Goal: Task Accomplishment & Management: Manage account settings

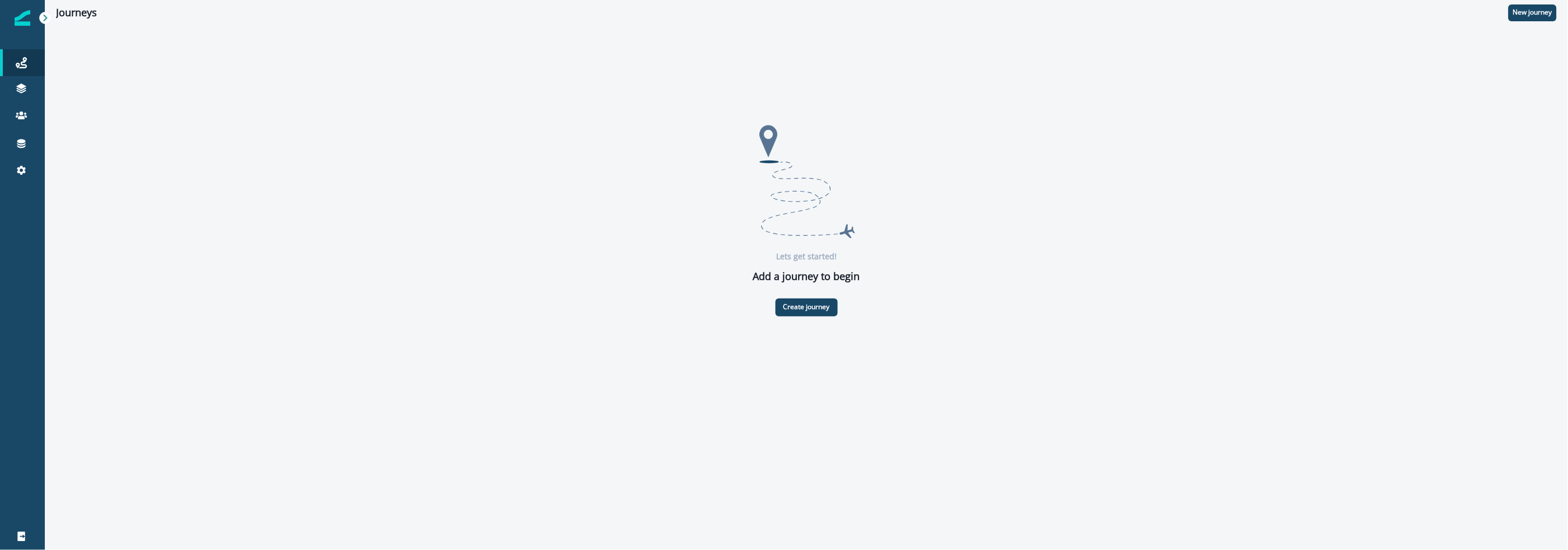
click at [621, 107] on div "Lets get started! Add a journey to begin Create journey" at bounding box center [806, 218] width 1501 height 385
click at [26, 143] on icon at bounding box center [21, 143] width 11 height 11
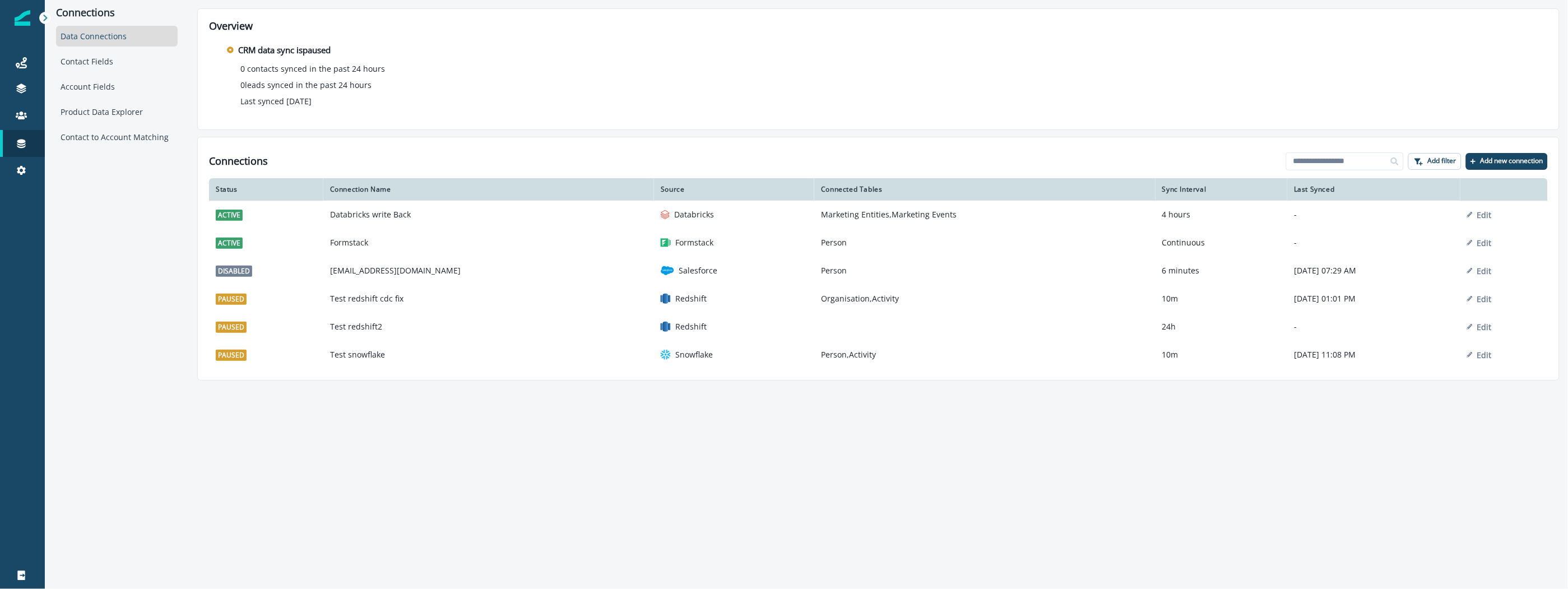
click at [160, 276] on div "Connections Data Connections Contact Fields Account Fields Product Data Explore…" at bounding box center [116, 190] width 144 height 381
click at [26, 168] on icon at bounding box center [21, 170] width 11 height 11
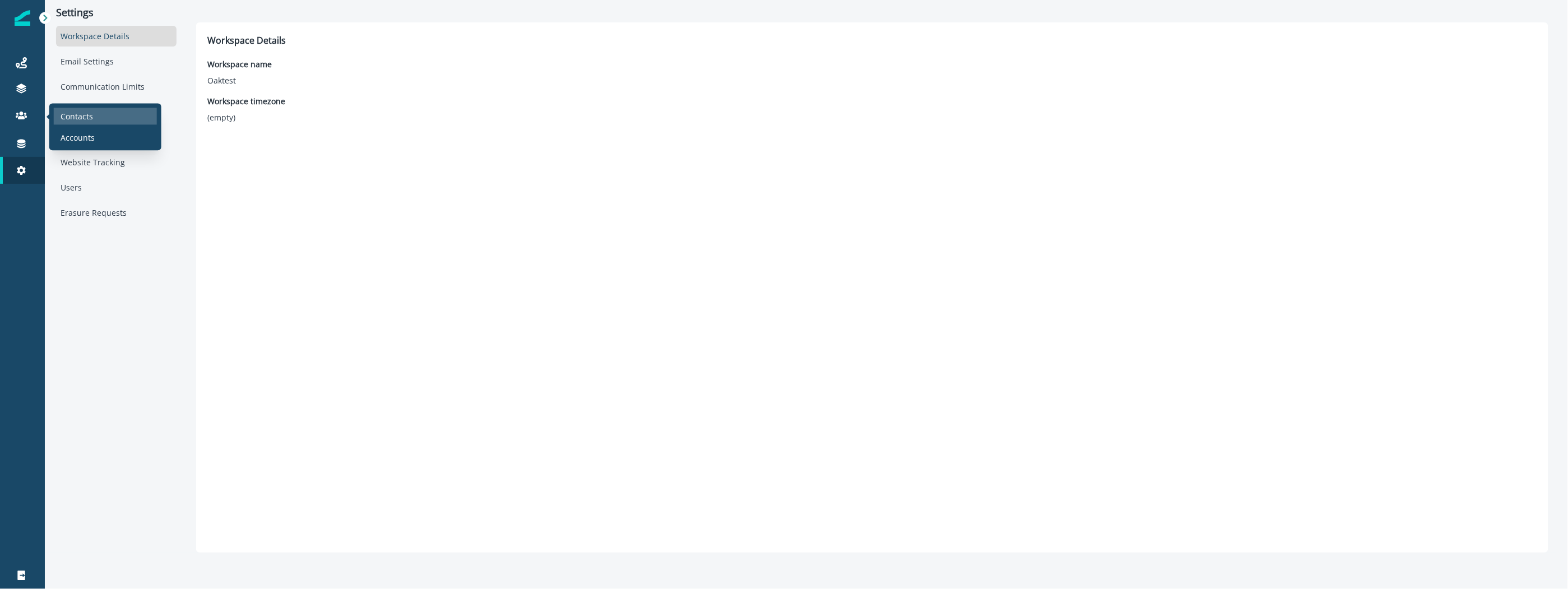
click at [100, 108] on div "Contacts" at bounding box center [105, 116] width 103 height 17
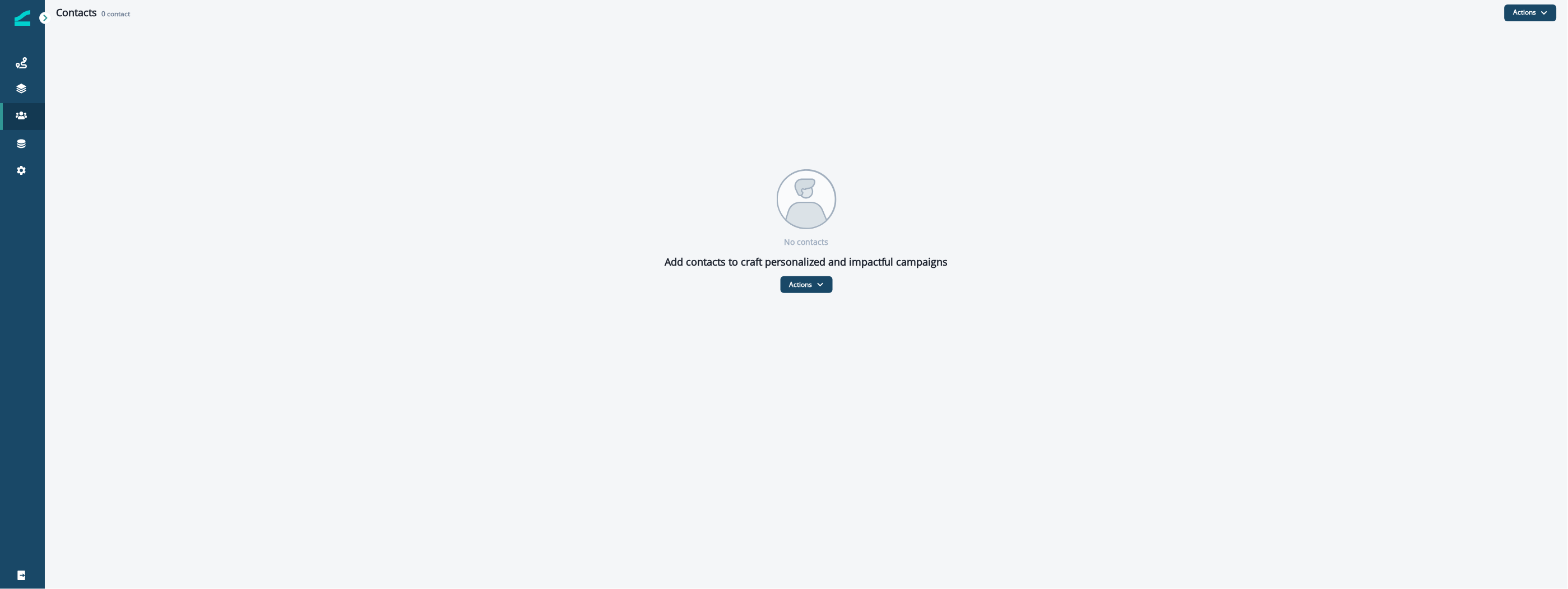
click at [323, 302] on div "No contacts Add contacts to craft personalized and impactful campaigns Actions …" at bounding box center [806, 232] width 1523 height 413
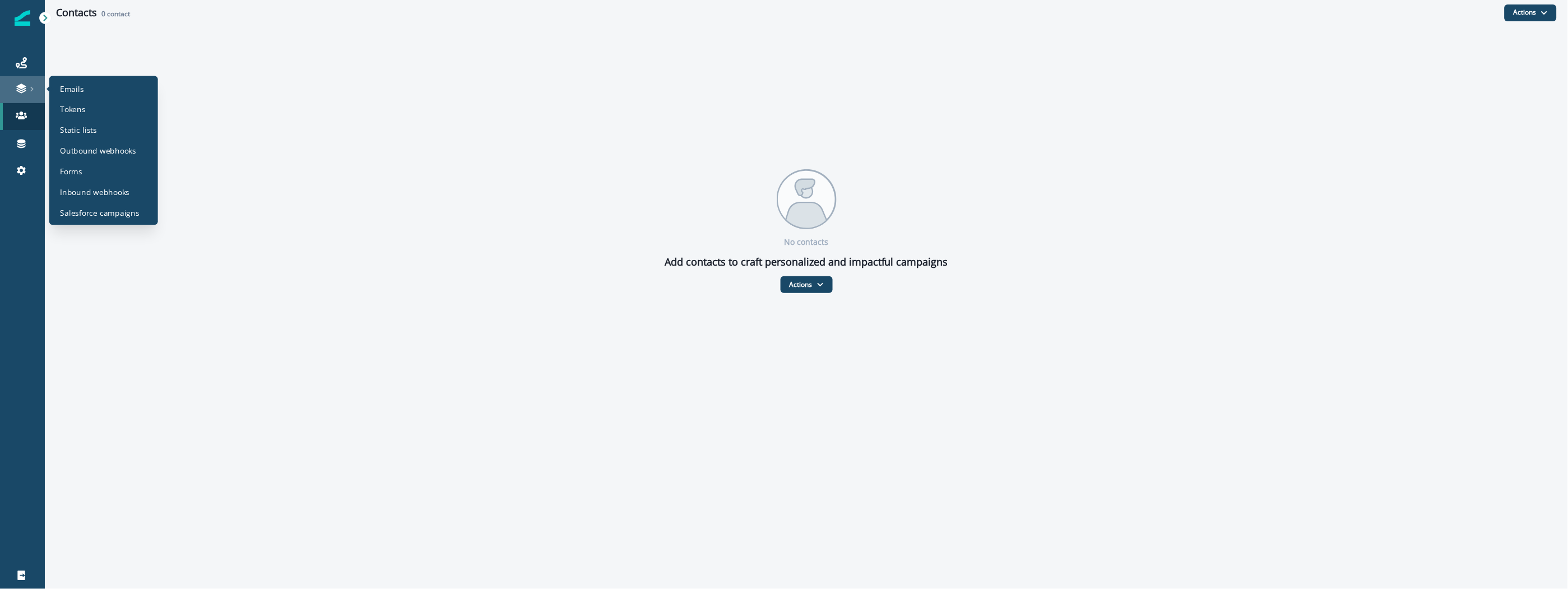
click at [30, 90] on icon at bounding box center [32, 89] width 5 height 5
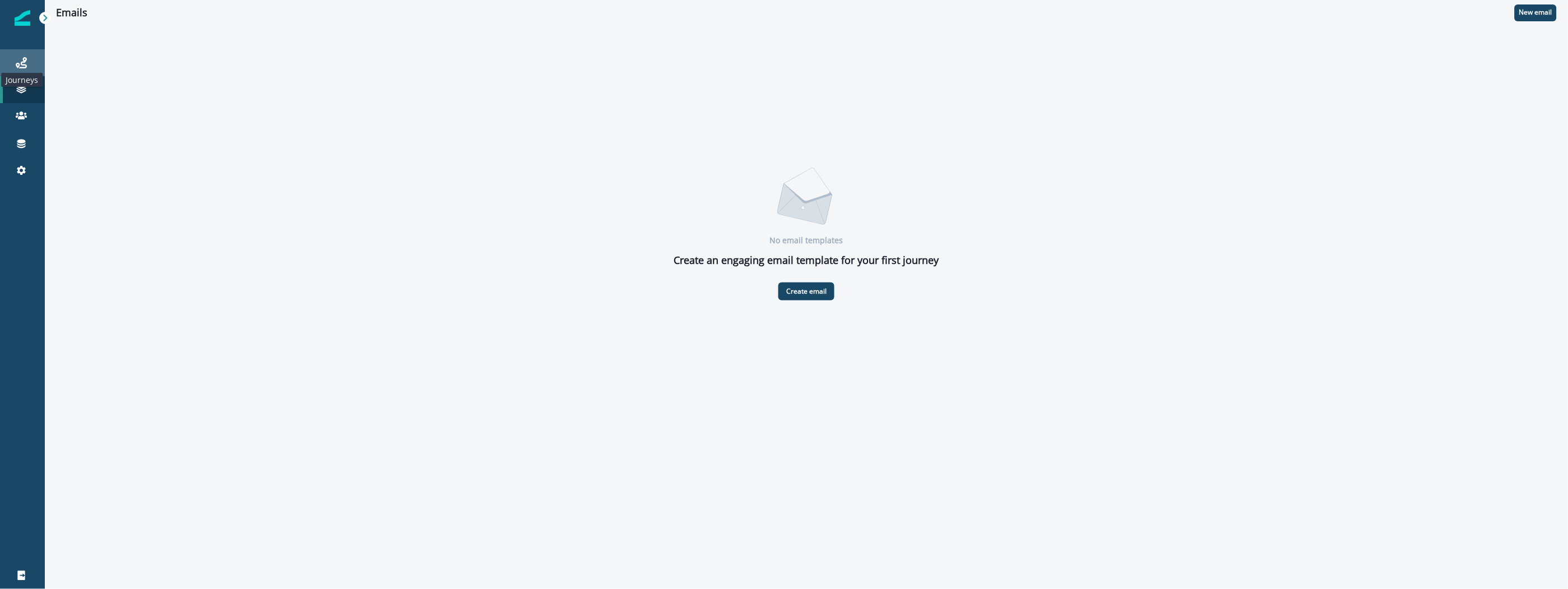
click at [17, 62] on icon at bounding box center [21, 63] width 11 height 11
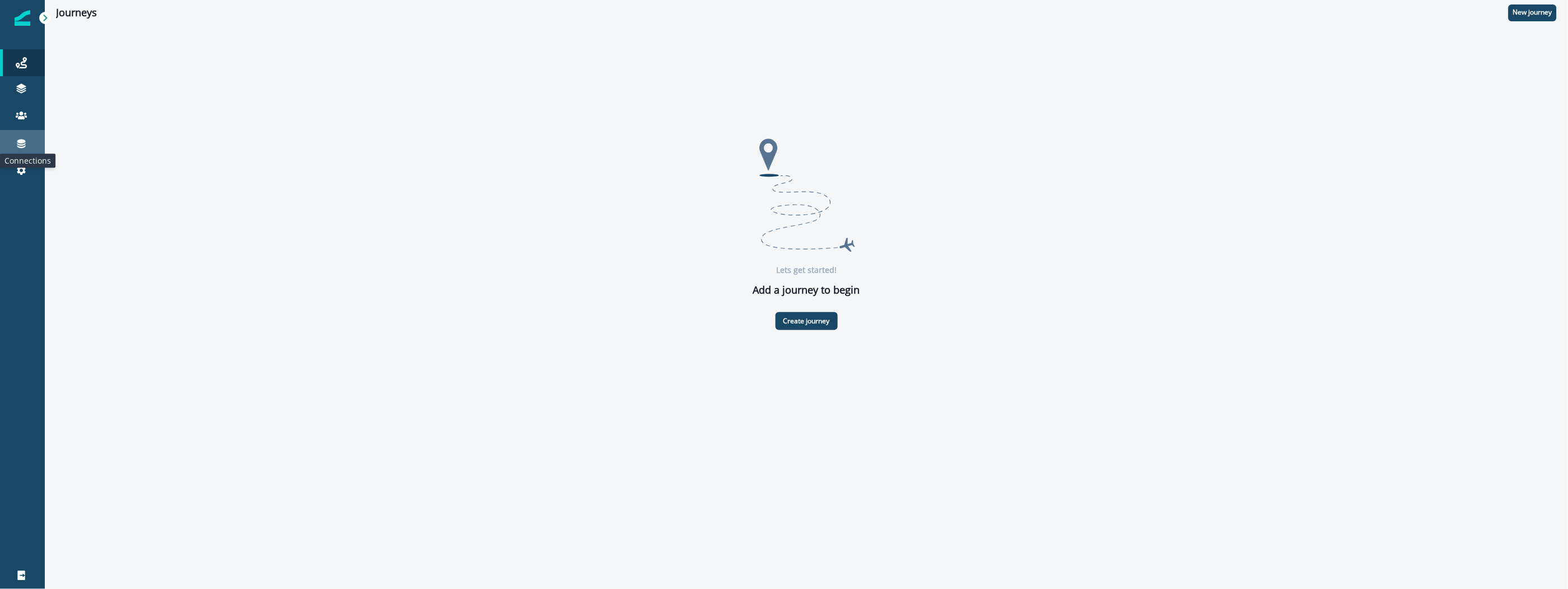
click at [26, 143] on icon at bounding box center [21, 143] width 11 height 11
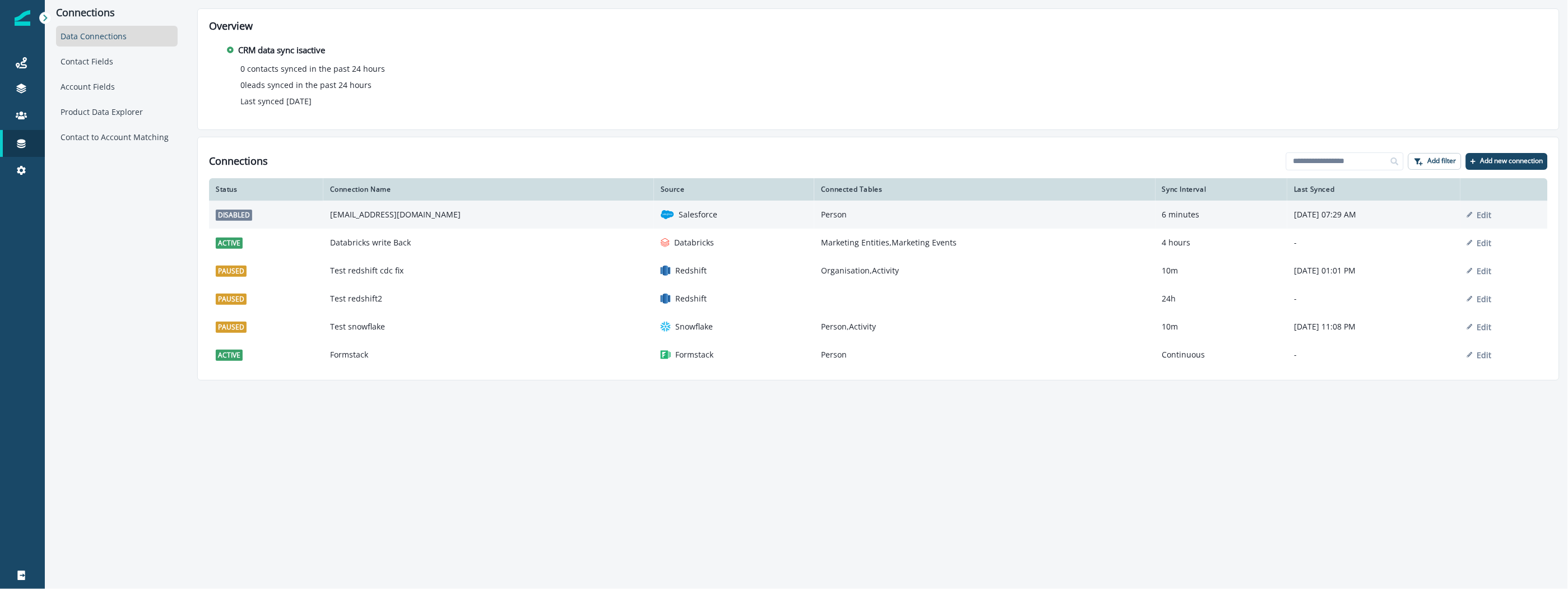
click at [958, 221] on td "Person" at bounding box center [985, 215] width 341 height 28
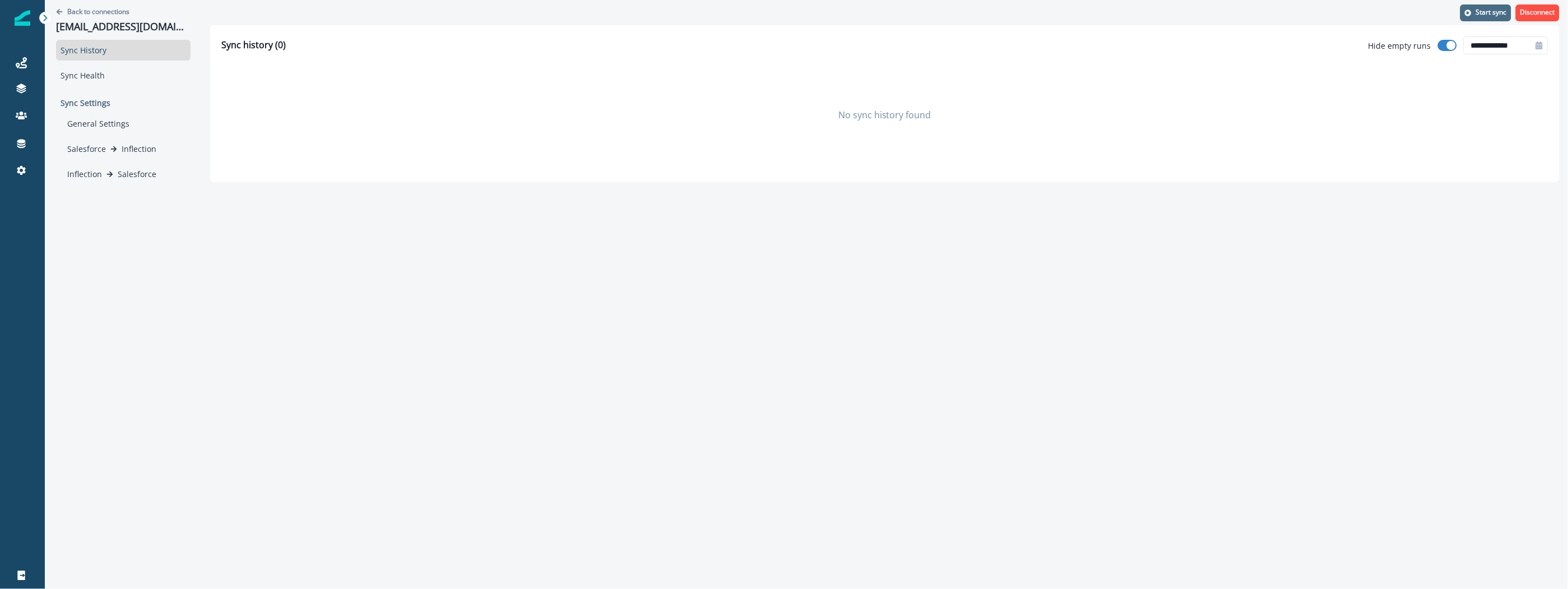
click at [1482, 10] on p "Start sync" at bounding box center [1491, 12] width 31 height 8
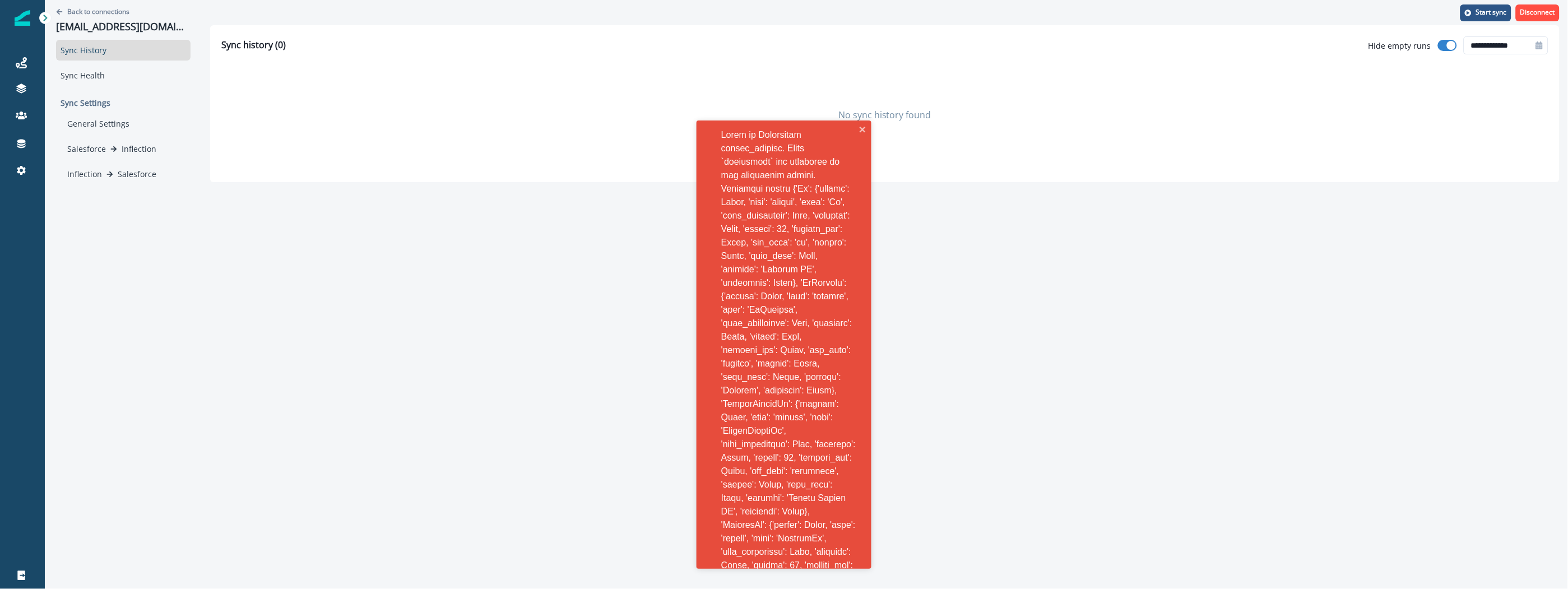
click at [435, 116] on div "No sync history found" at bounding box center [885, 115] width 1327 height 112
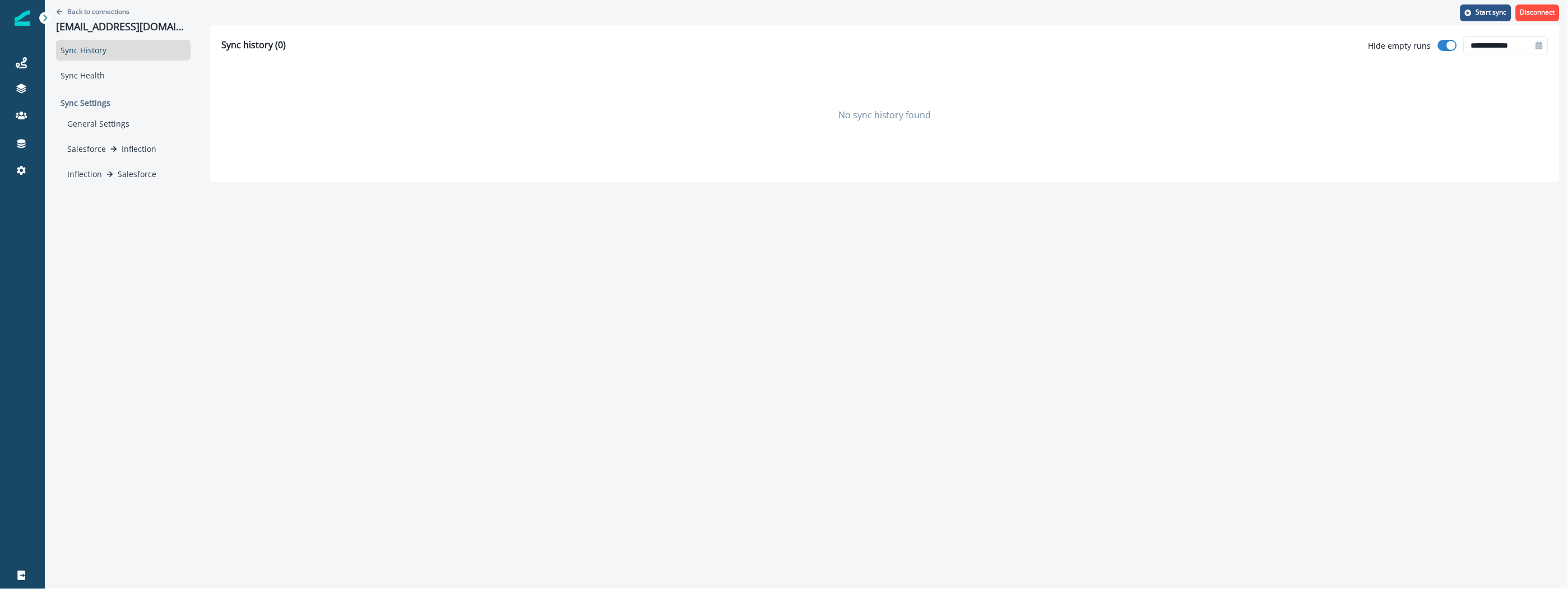
click at [283, 137] on div "No sync history found" at bounding box center [885, 115] width 1327 height 112
click at [98, 7] on p "Back to connections" at bounding box center [98, 11] width 63 height 10
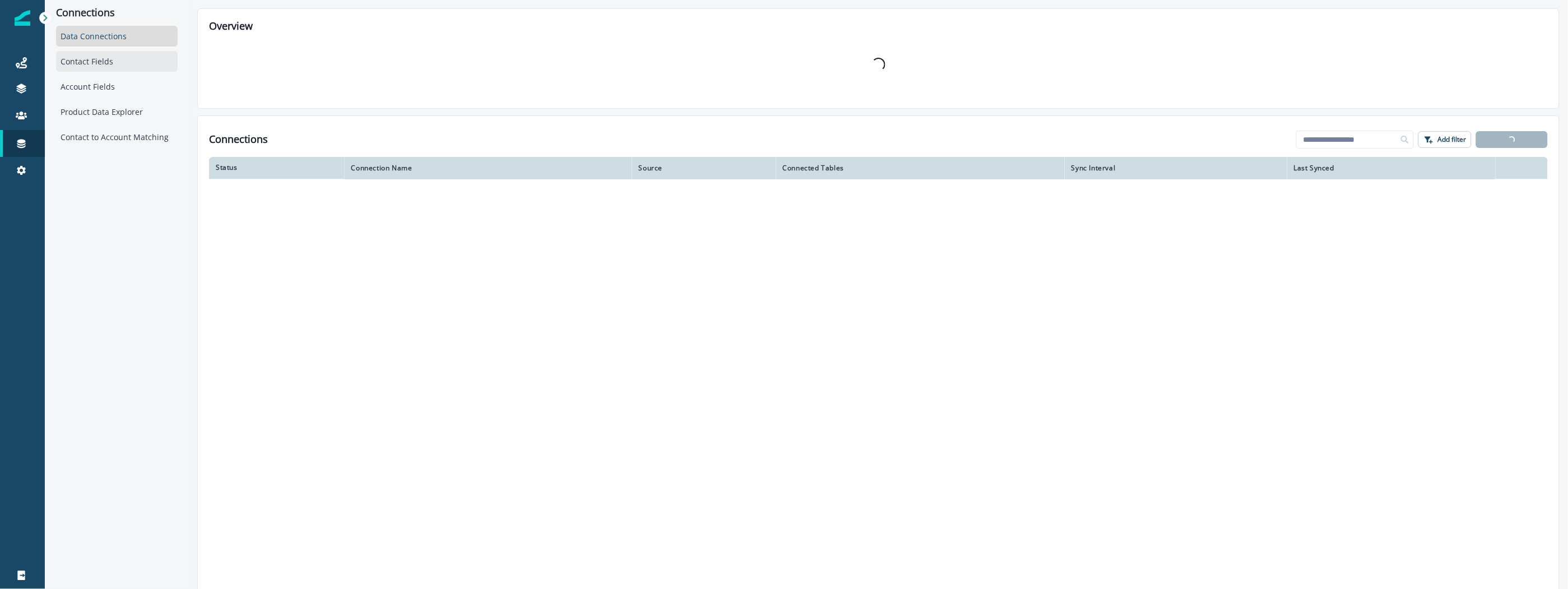
click at [92, 70] on div "Contact Fields" at bounding box center [117, 62] width 122 height 21
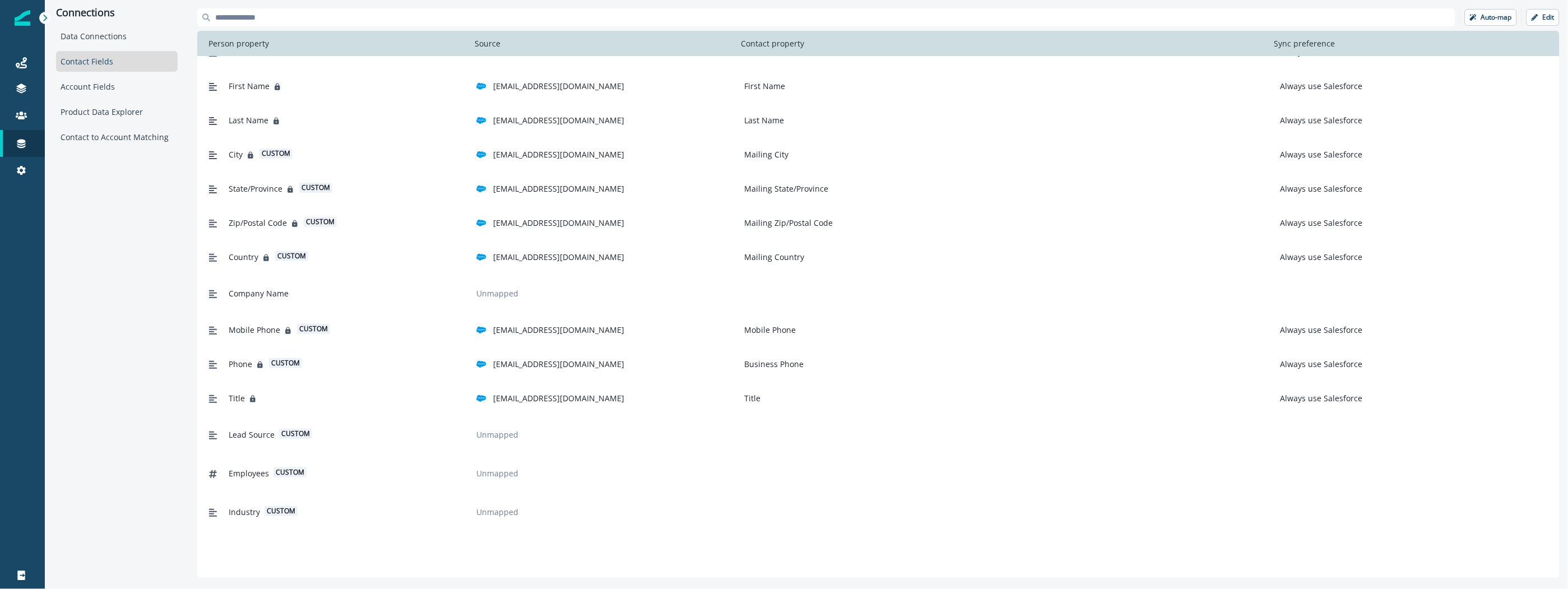
scroll to position [261, 0]
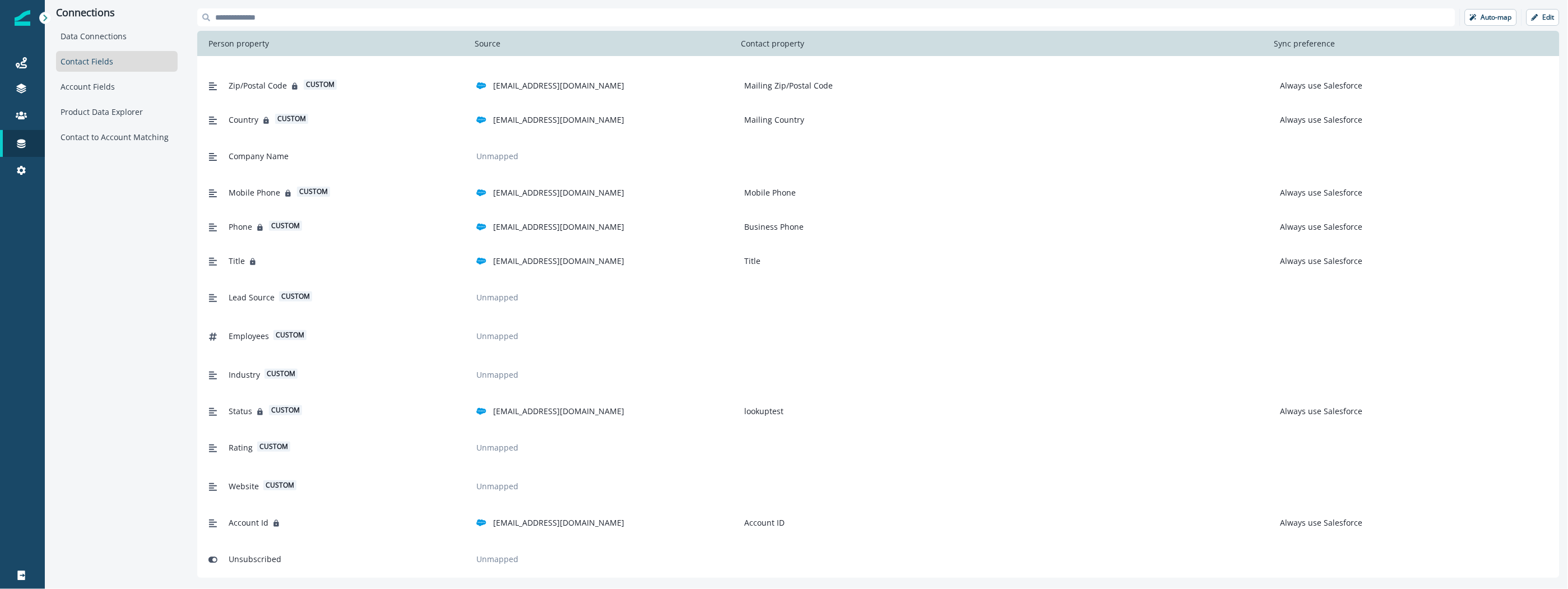
click at [826, 401] on div "Status custom [EMAIL_ADDRESS][DOMAIN_NAME] lookuptest Always use Salesforce" at bounding box center [869, 412] width 1331 height 21
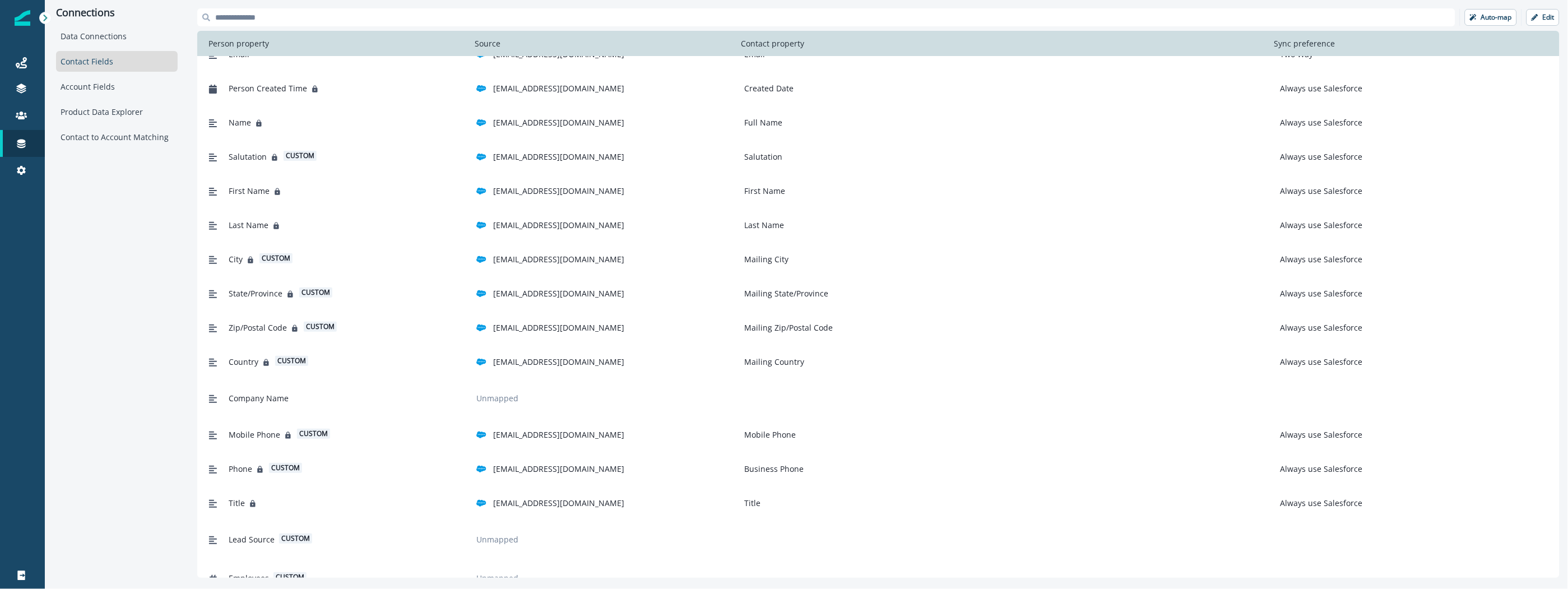
scroll to position [0, 0]
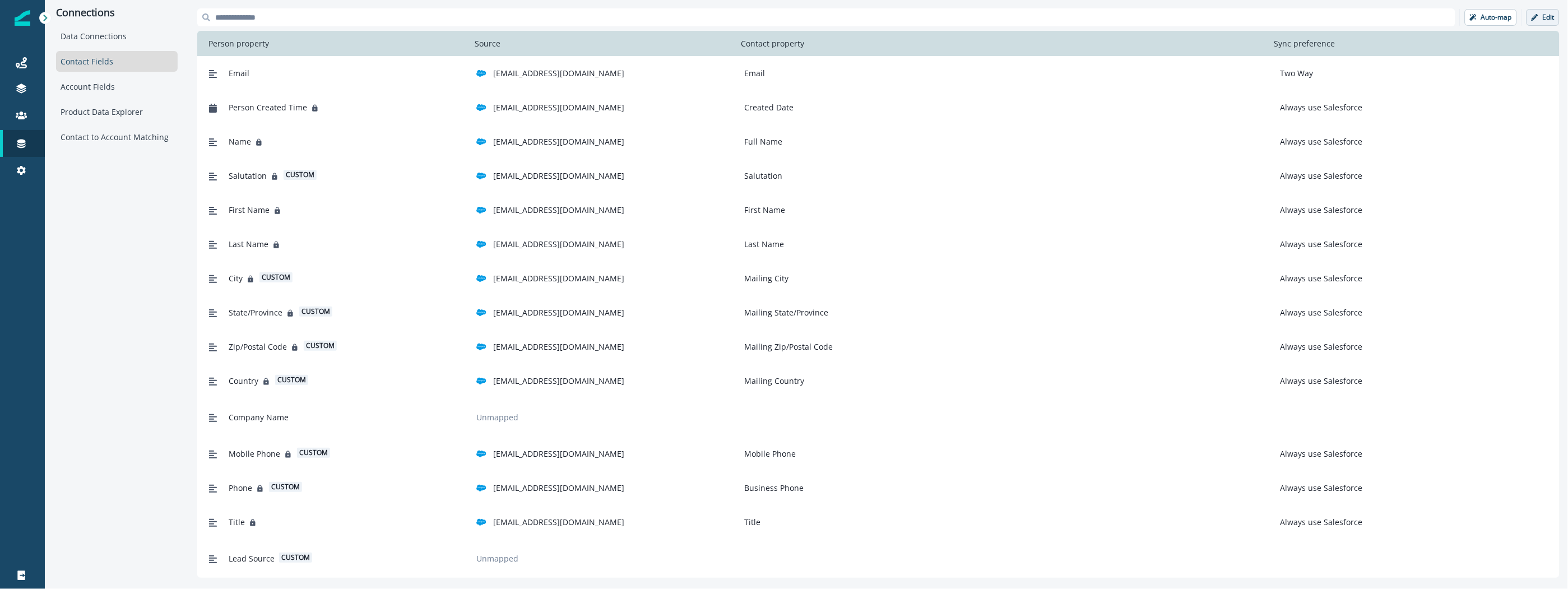
click at [1544, 20] on p "Edit" at bounding box center [1548, 17] width 11 height 8
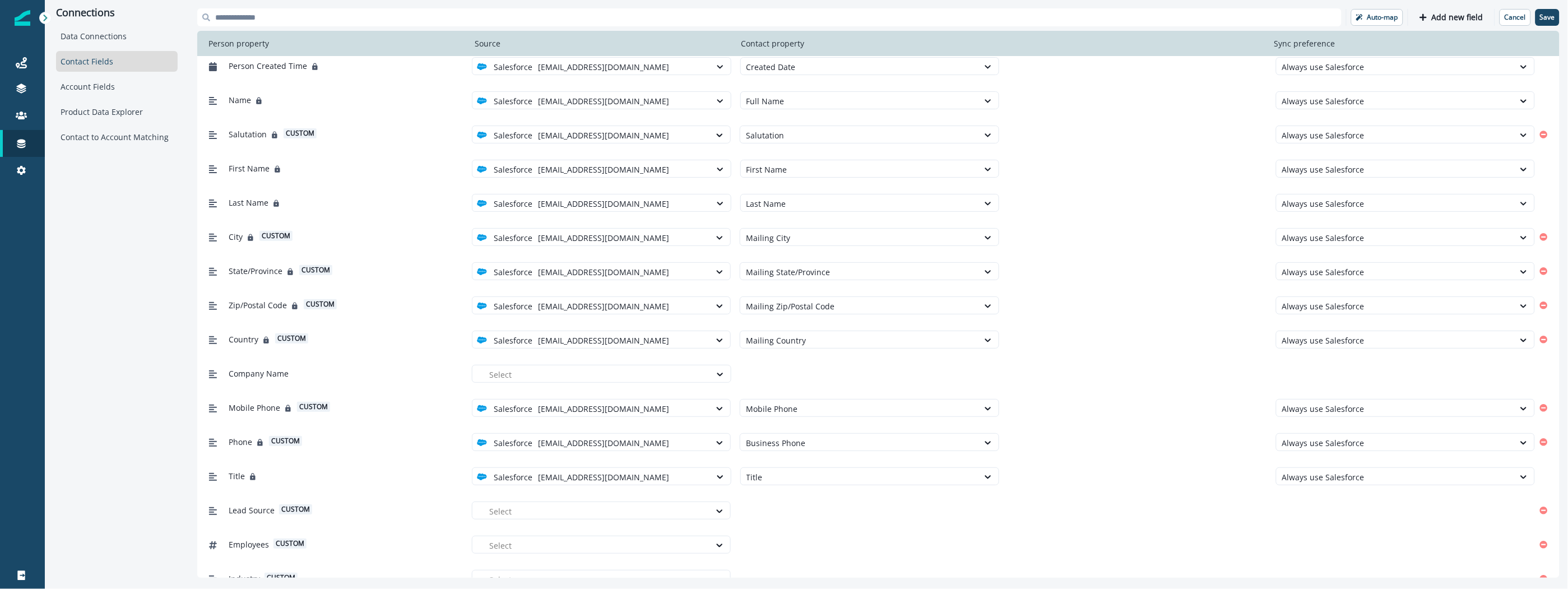
scroll to position [230, 0]
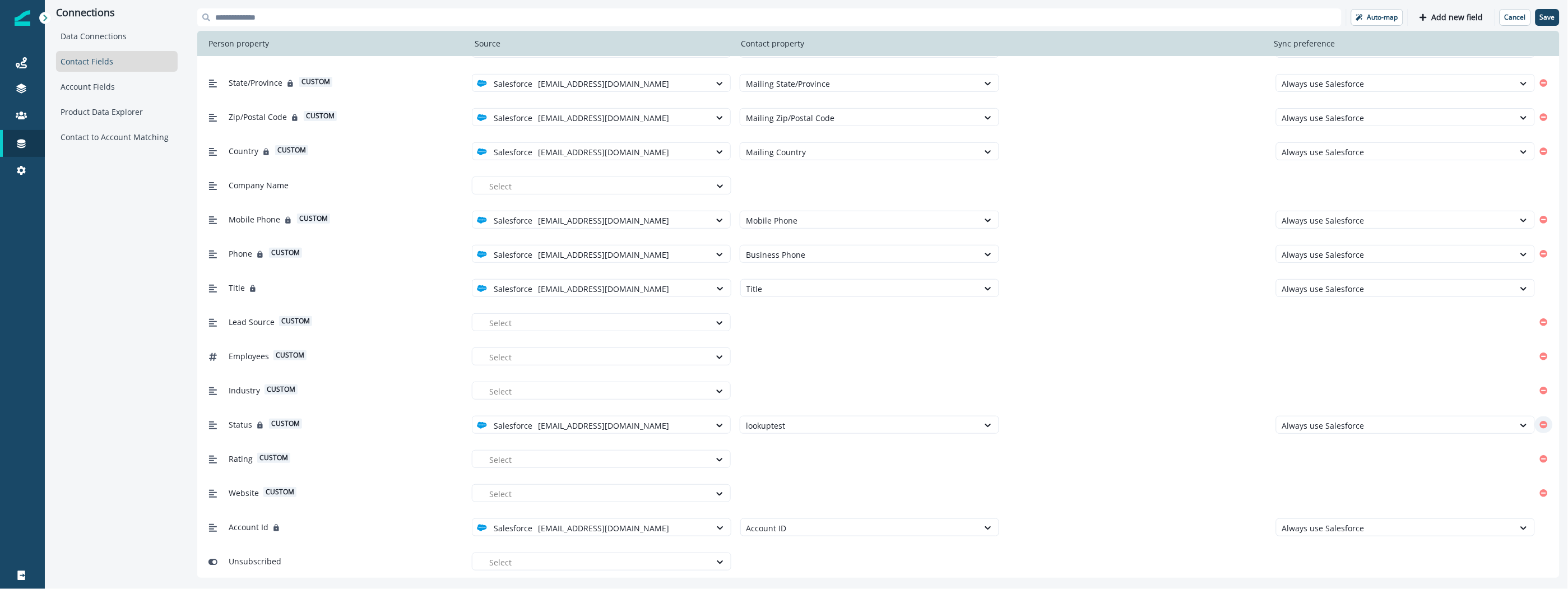
click at [1540, 424] on icon "Remove" at bounding box center [1543, 424] width 8 height 8
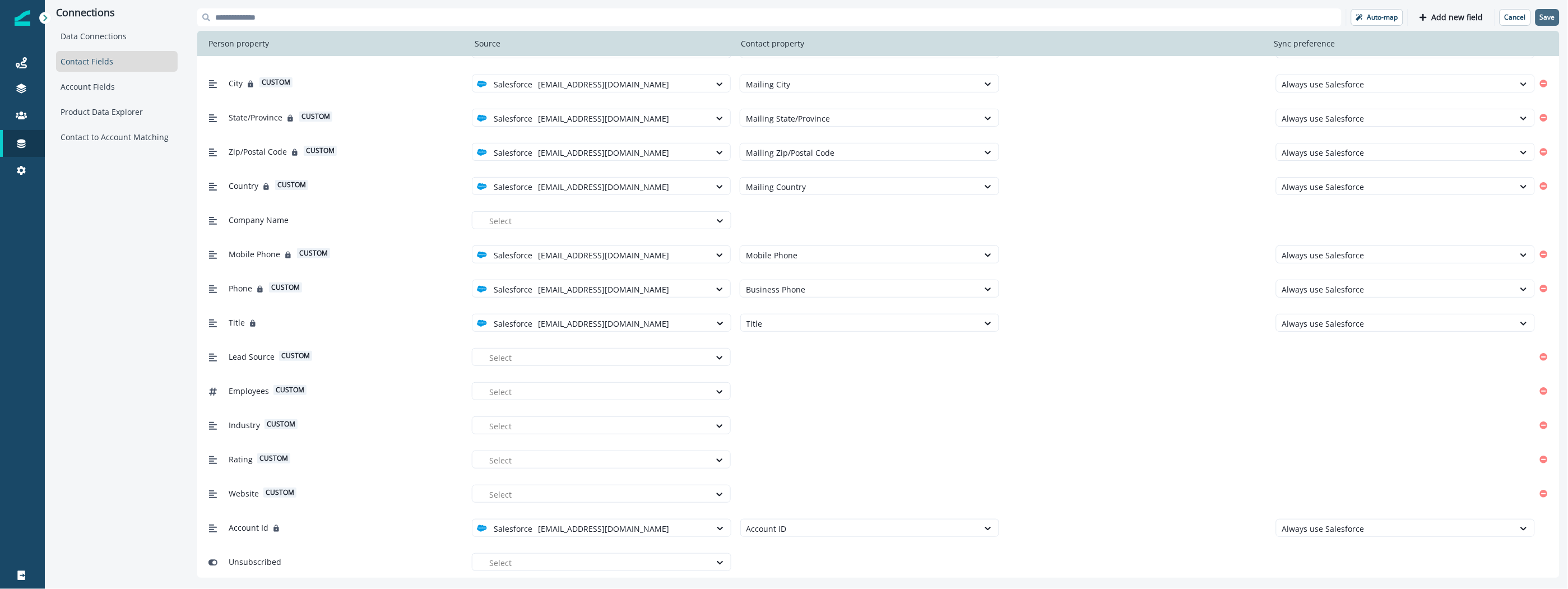
click at [1549, 16] on p "Save" at bounding box center [1547, 17] width 15 height 8
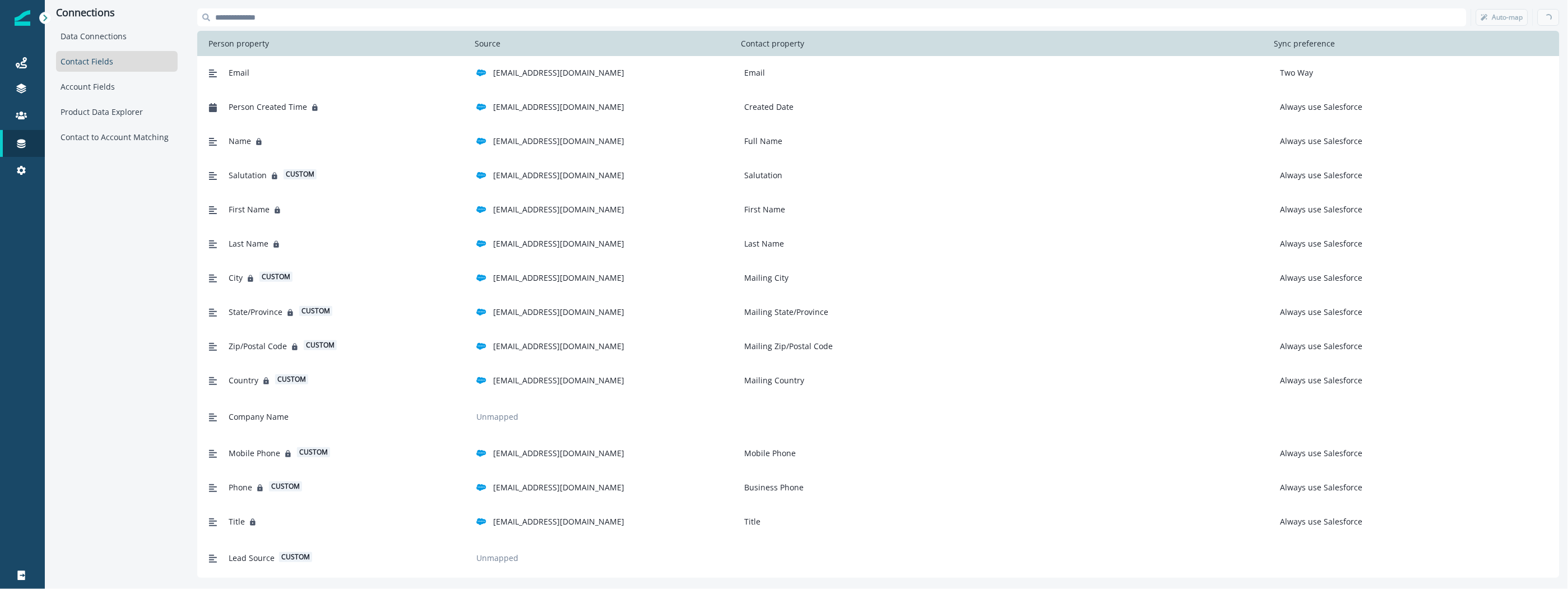
scroll to position [0, 0]
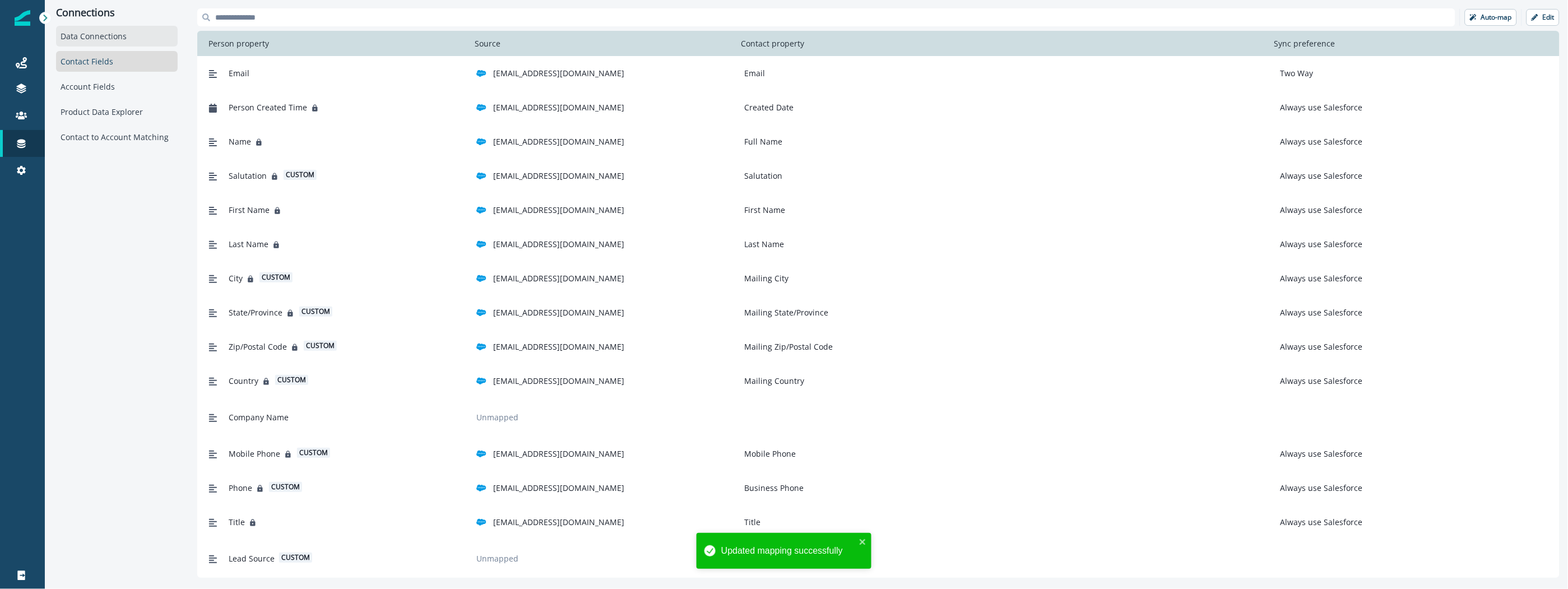
click at [123, 41] on div "Data Connections" at bounding box center [117, 36] width 122 height 21
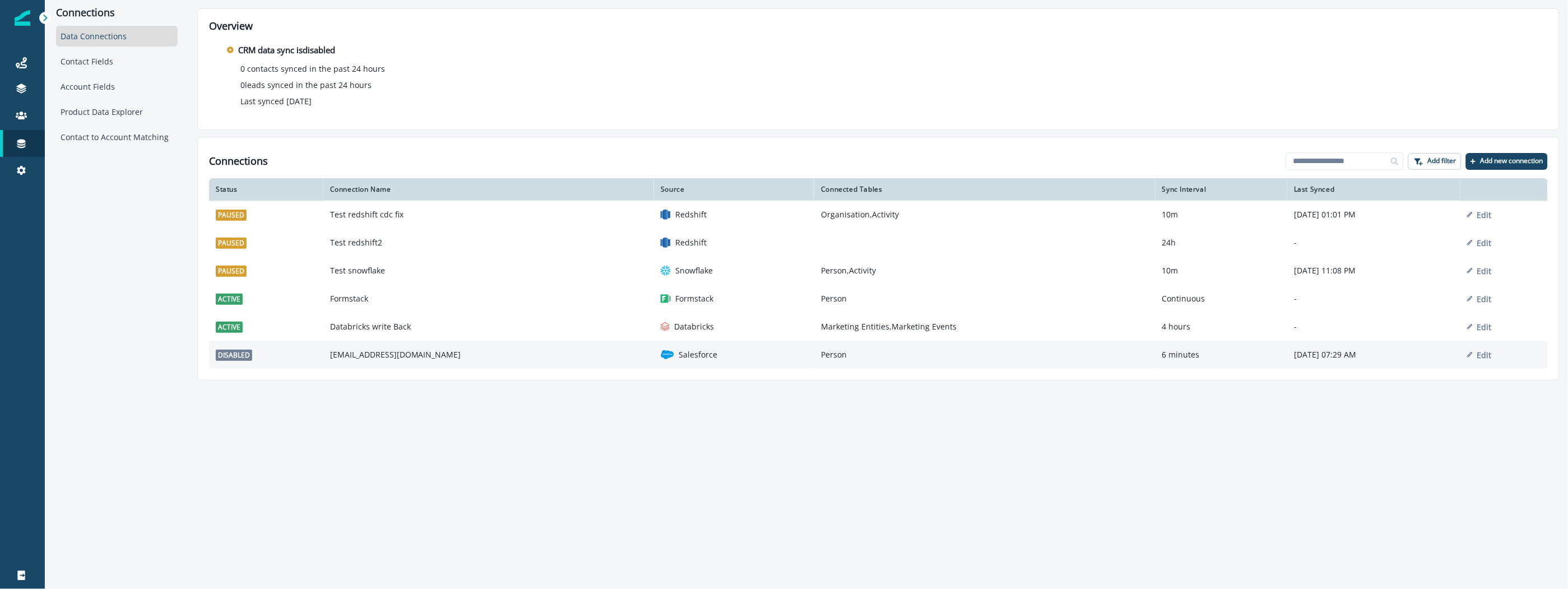
click at [688, 360] on div "Salesforce" at bounding box center [734, 354] width 147 height 13
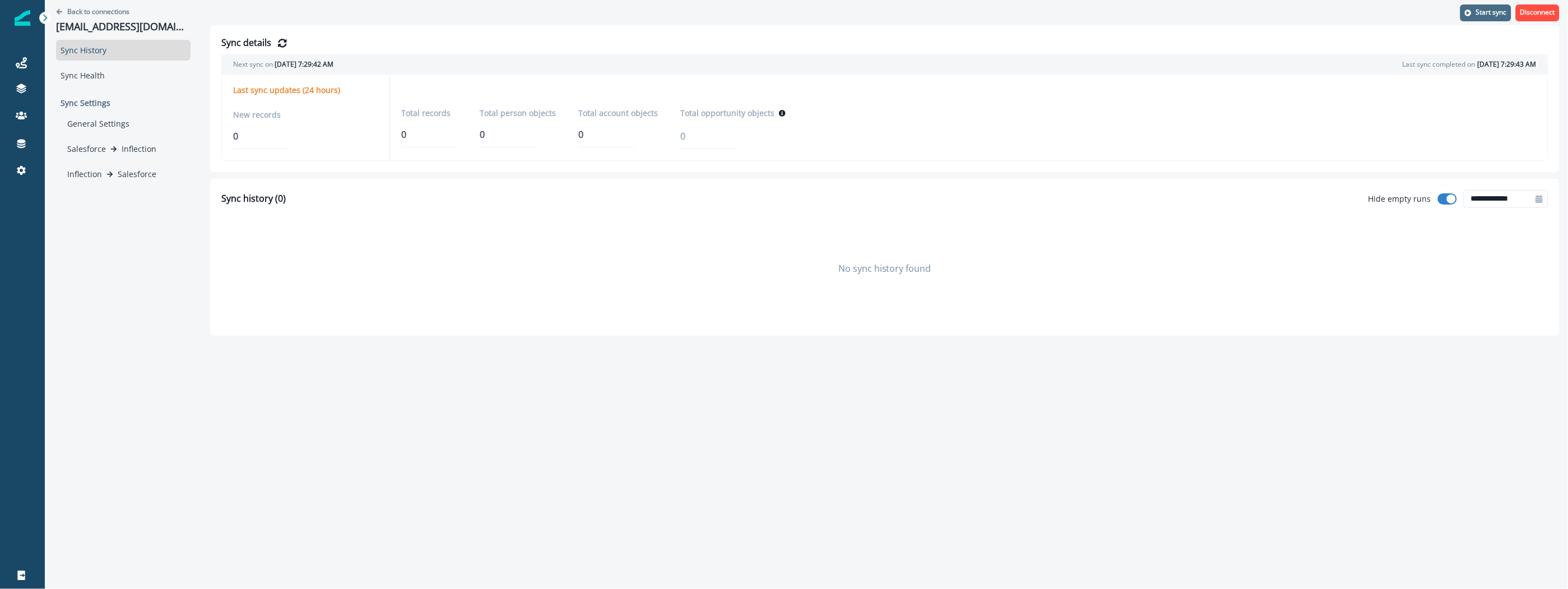
click at [1497, 13] on p "Start sync" at bounding box center [1491, 12] width 31 height 8
click at [502, 443] on div "**********" at bounding box center [806, 294] width 1523 height 589
click at [119, 13] on p "Back to connections" at bounding box center [98, 11] width 63 height 10
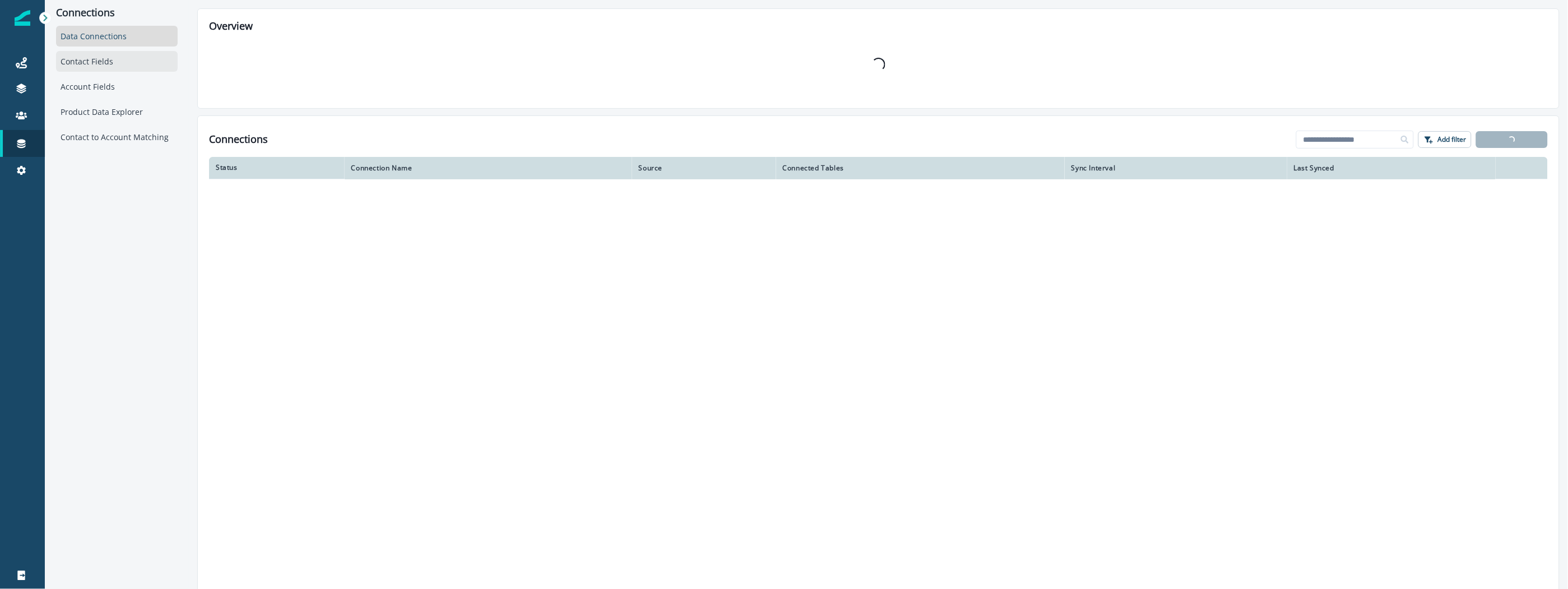
click at [101, 59] on div "Contact Fields" at bounding box center [117, 62] width 122 height 21
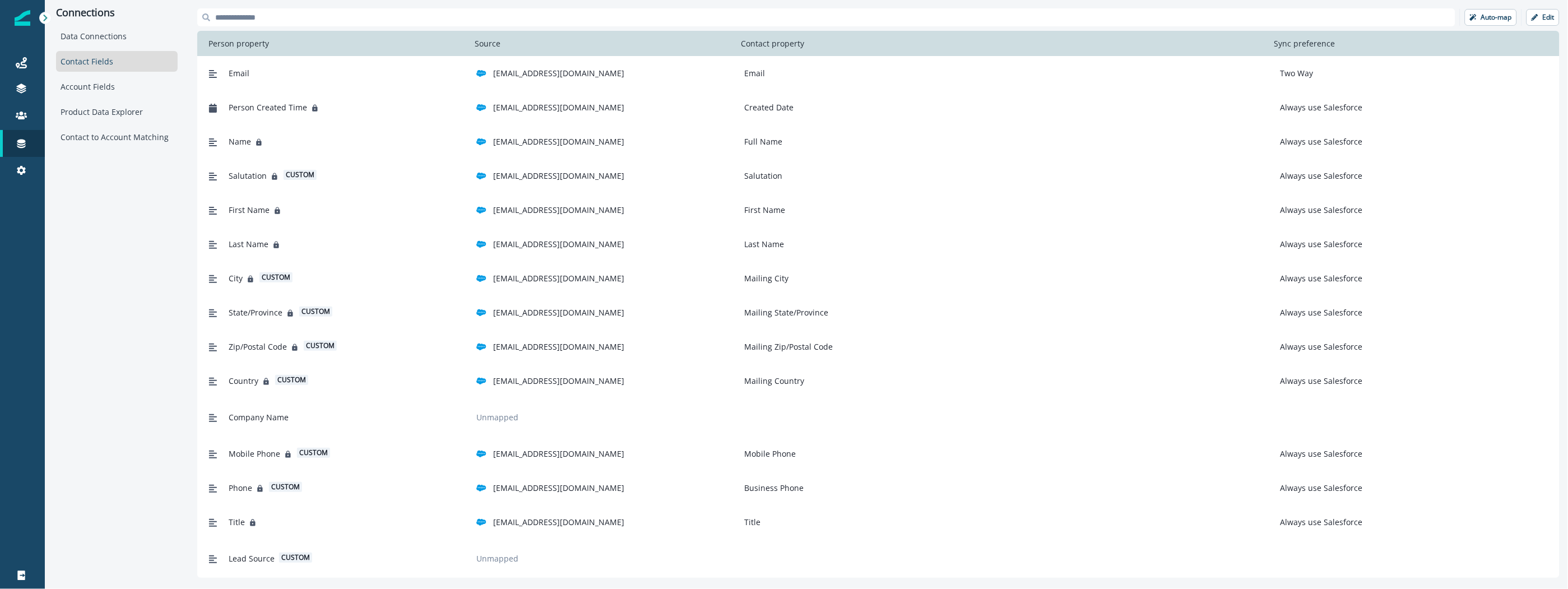
scroll to position [227, 0]
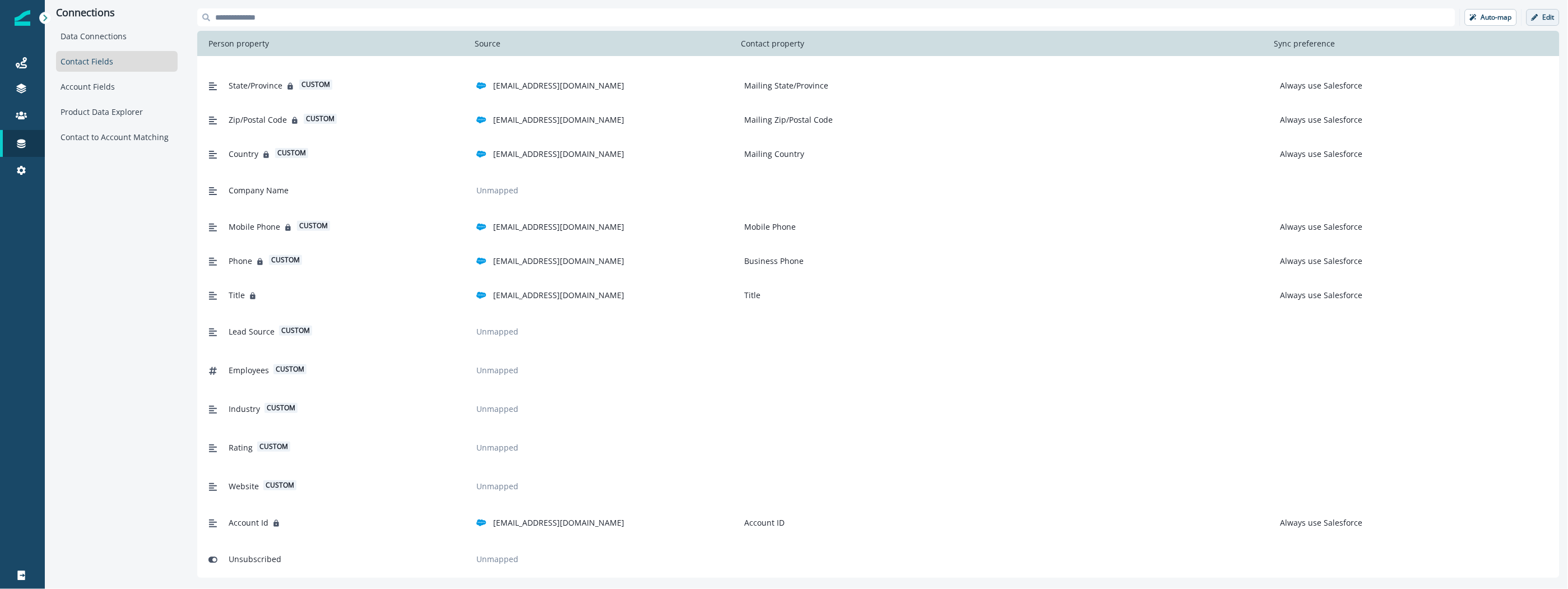
click at [1546, 16] on p "Edit" at bounding box center [1548, 17] width 11 height 8
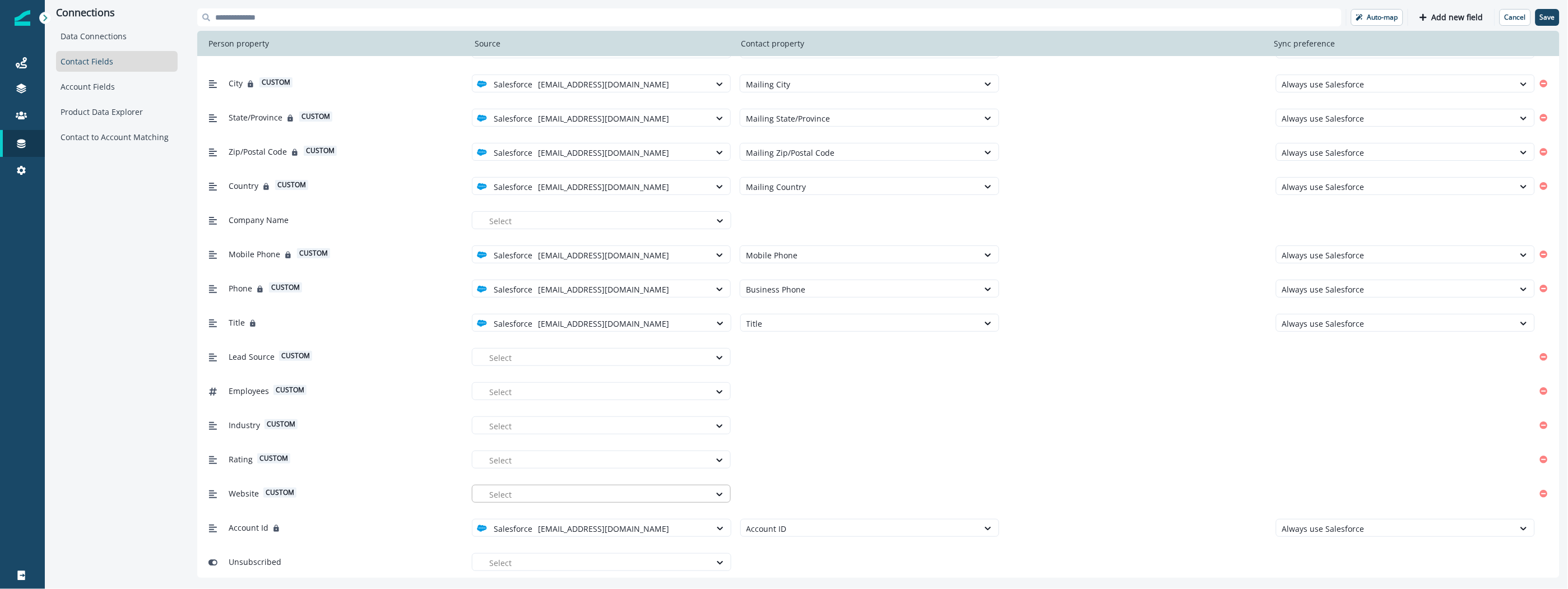
click at [628, 496] on div at bounding box center [597, 495] width 215 height 14
click at [579, 536] on p "[EMAIL_ADDRESS][DOMAIN_NAME]" at bounding box center [563, 539] width 131 height 11
click at [833, 499] on div at bounding box center [858, 495] width 227 height 14
type input "**"
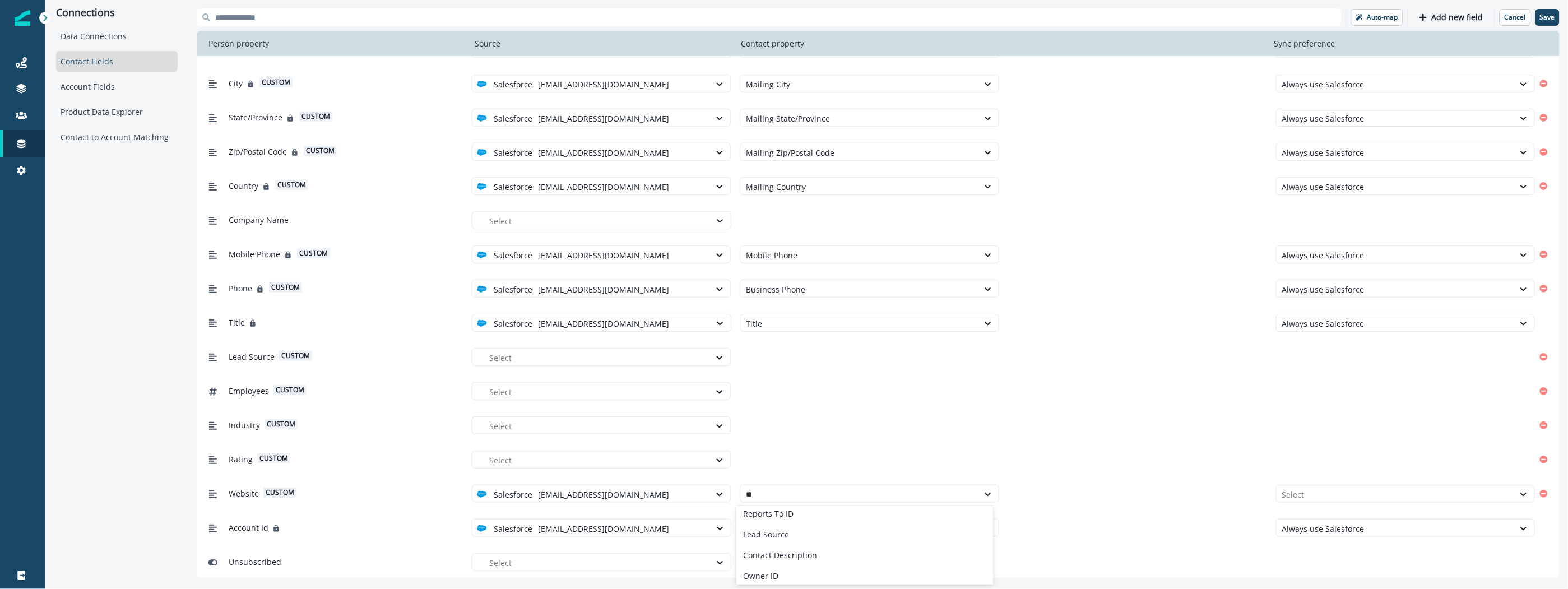
scroll to position [0, 0]
click at [801, 550] on div "oaktesting" at bounding box center [865, 561] width 257 height 21
click at [1309, 495] on div at bounding box center [1395, 495] width 227 height 14
click at [1341, 546] on div "Always use Salesforce" at bounding box center [1397, 540] width 257 height 21
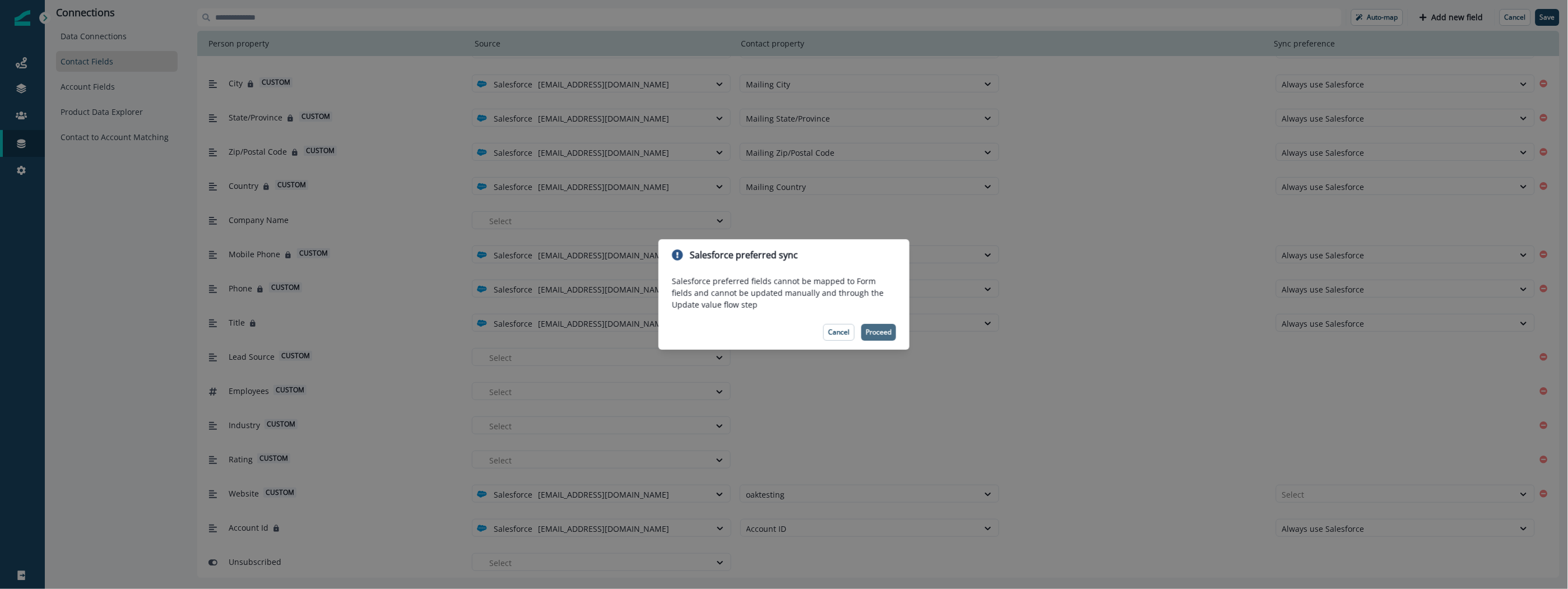
click at [885, 335] on p "Proceed" at bounding box center [878, 332] width 26 height 8
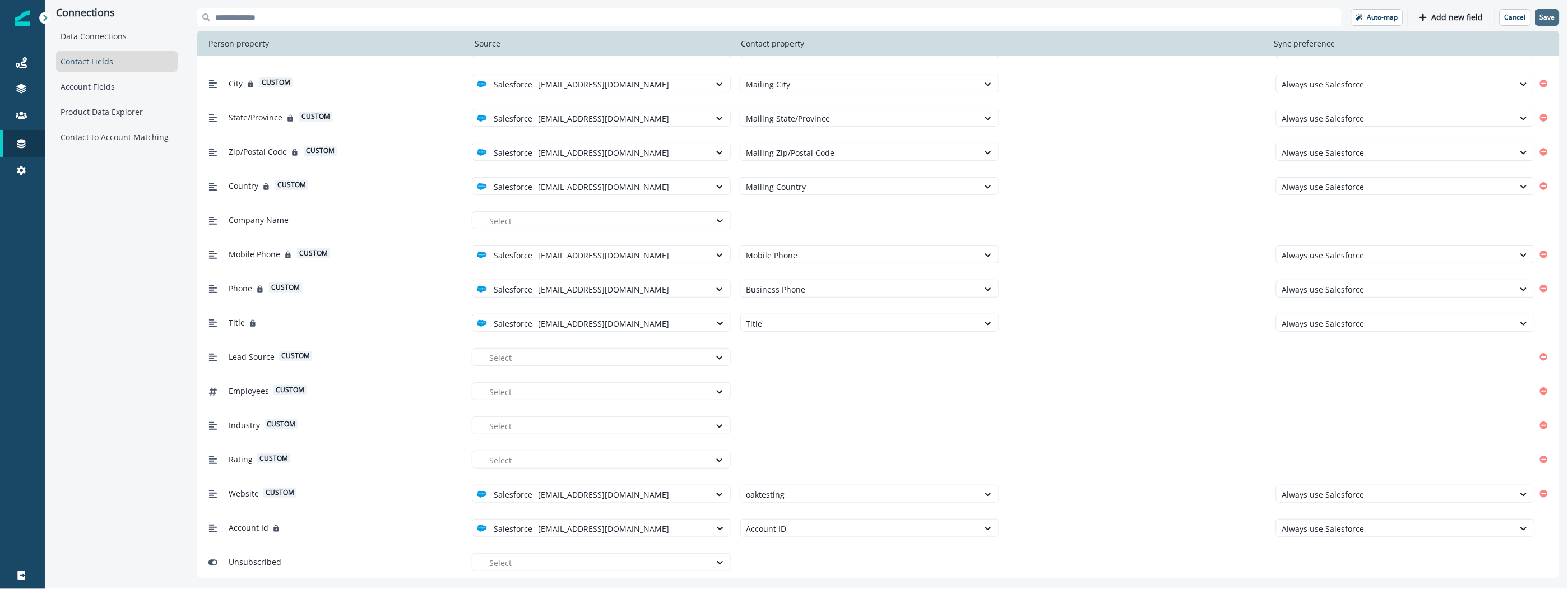
click at [1547, 18] on p "Save" at bounding box center [1547, 17] width 15 height 8
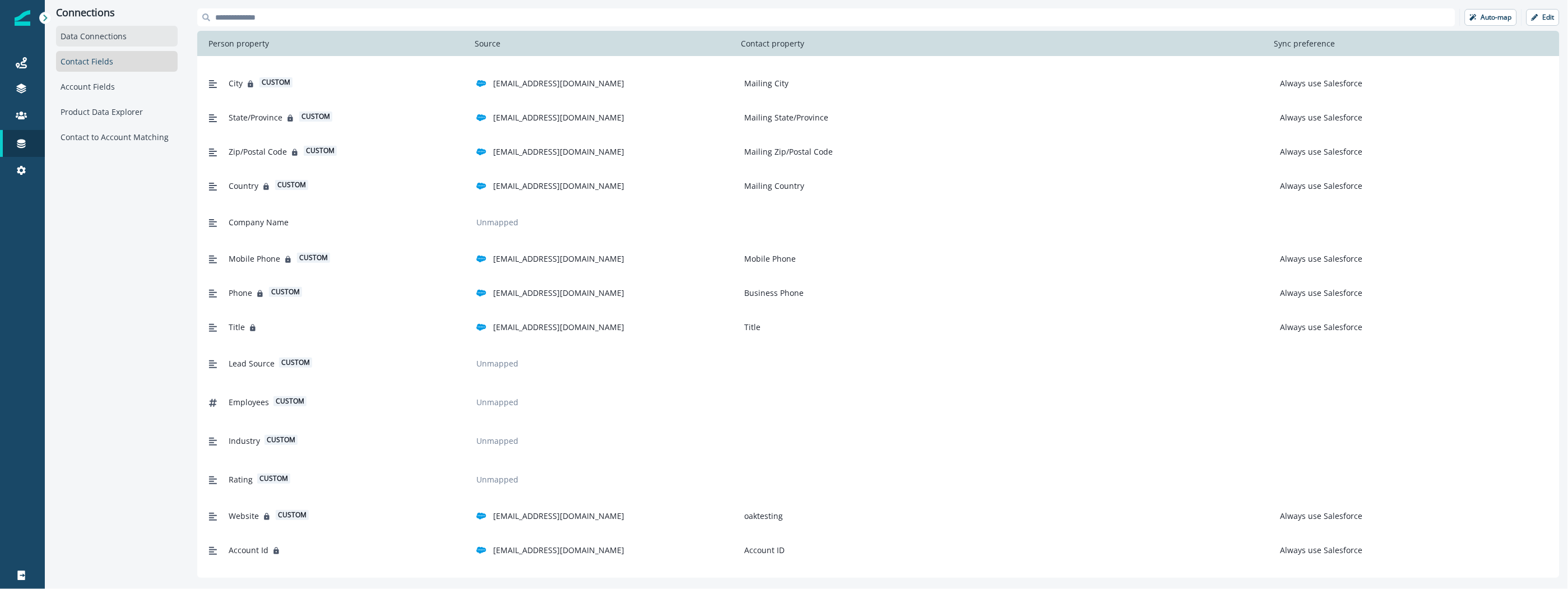
click at [112, 36] on div "Data Connections" at bounding box center [117, 36] width 122 height 21
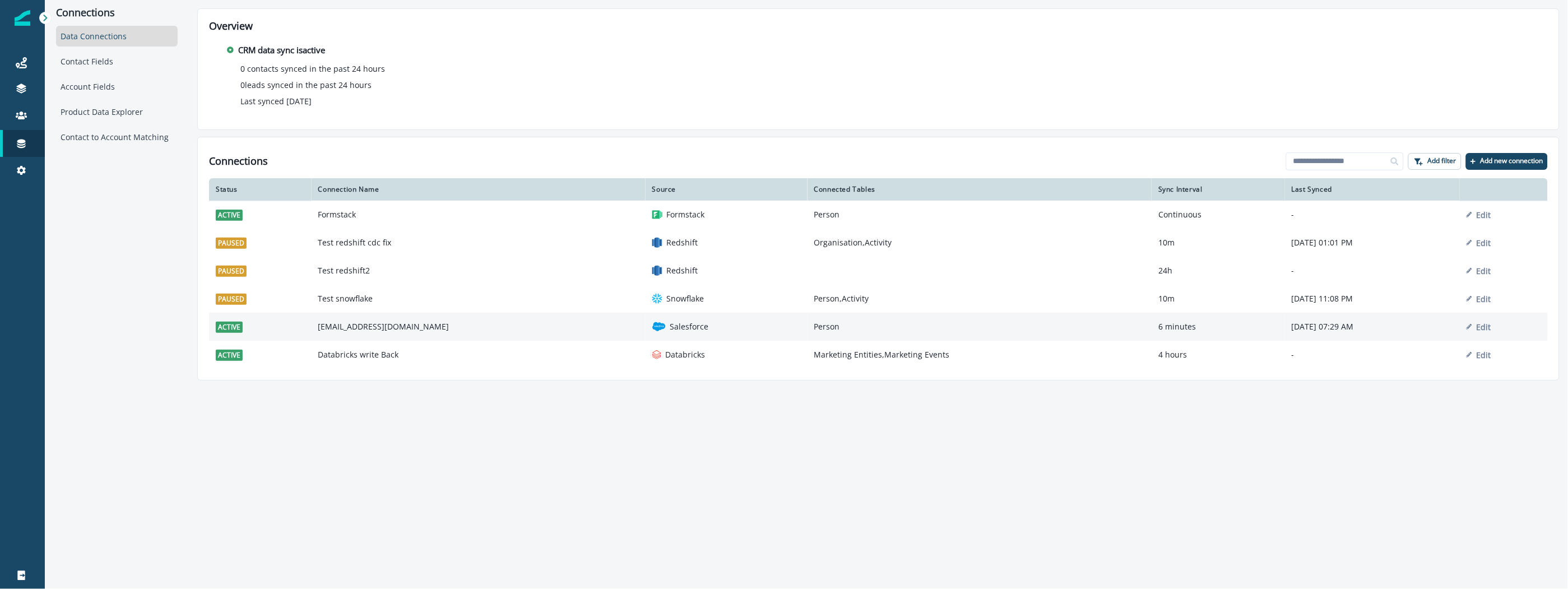
click at [652, 329] on div "Salesforce" at bounding box center [726, 326] width 148 height 13
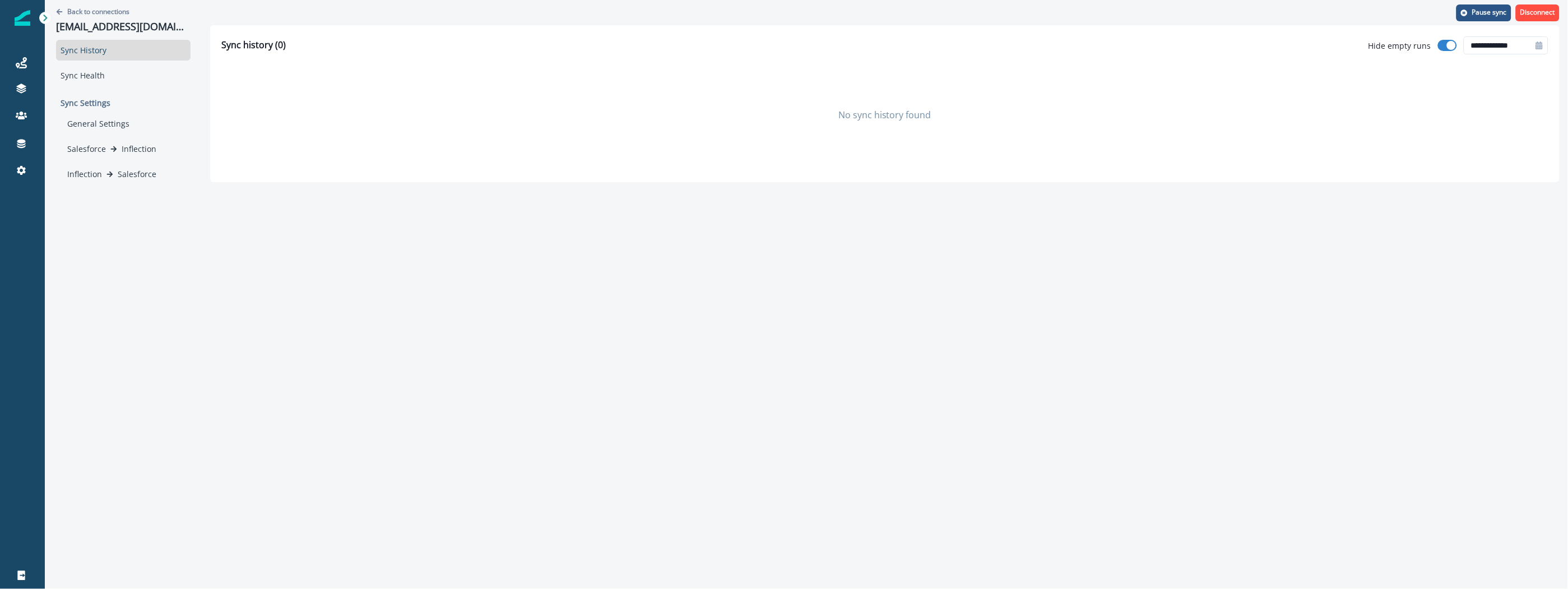
click at [1438, 45] on span at bounding box center [1447, 45] width 19 height 11
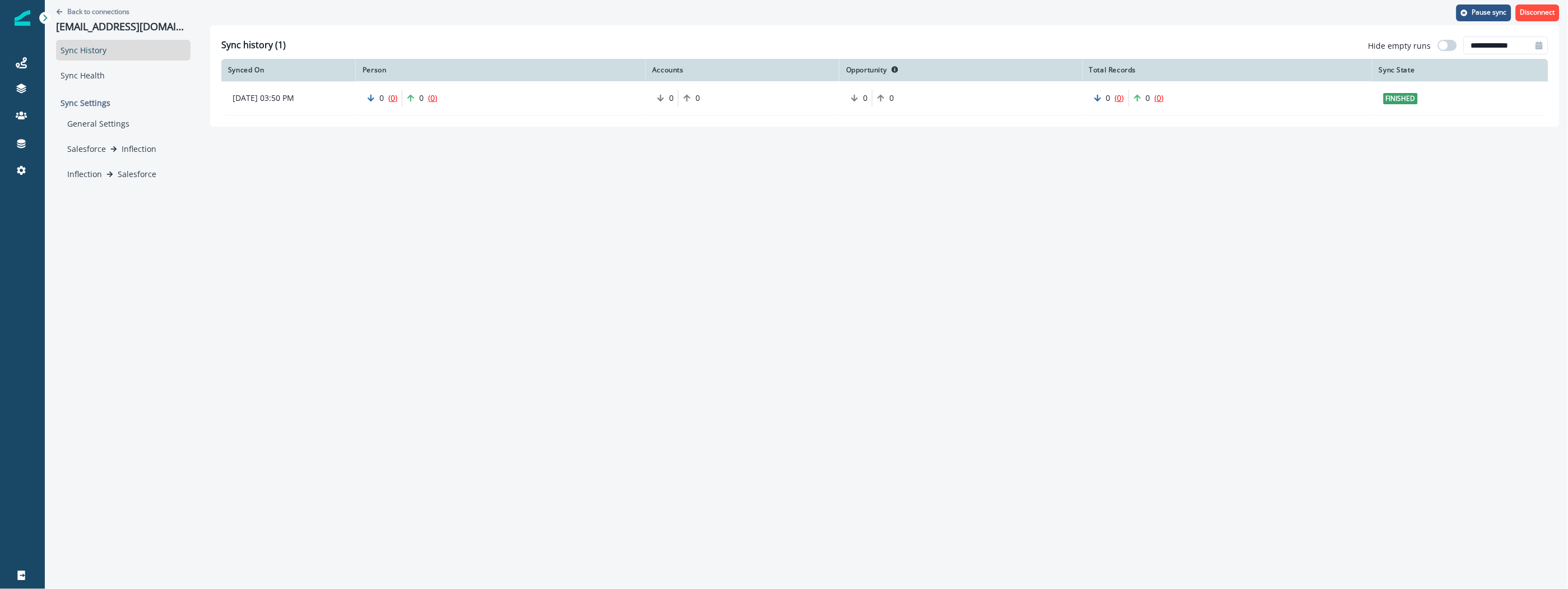
click at [1160, 225] on div "**********" at bounding box center [806, 294] width 1523 height 589
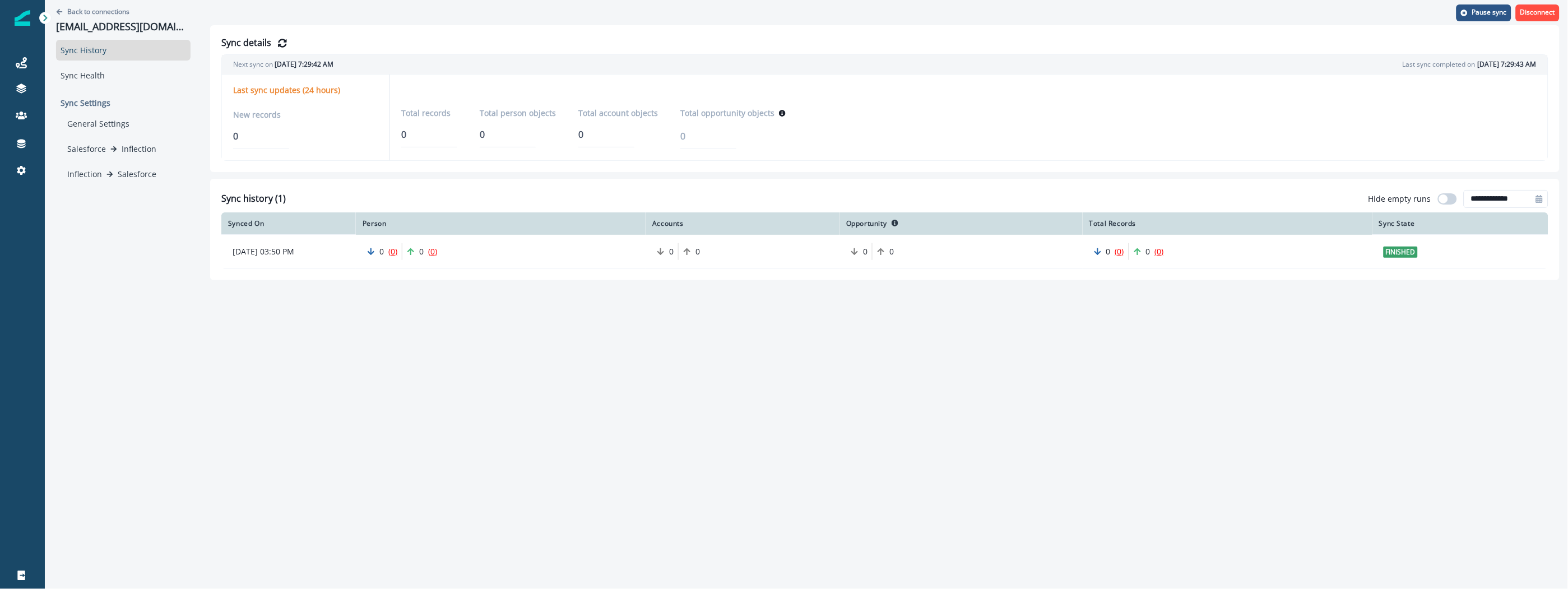
click at [814, 367] on div "**********" at bounding box center [806, 294] width 1523 height 589
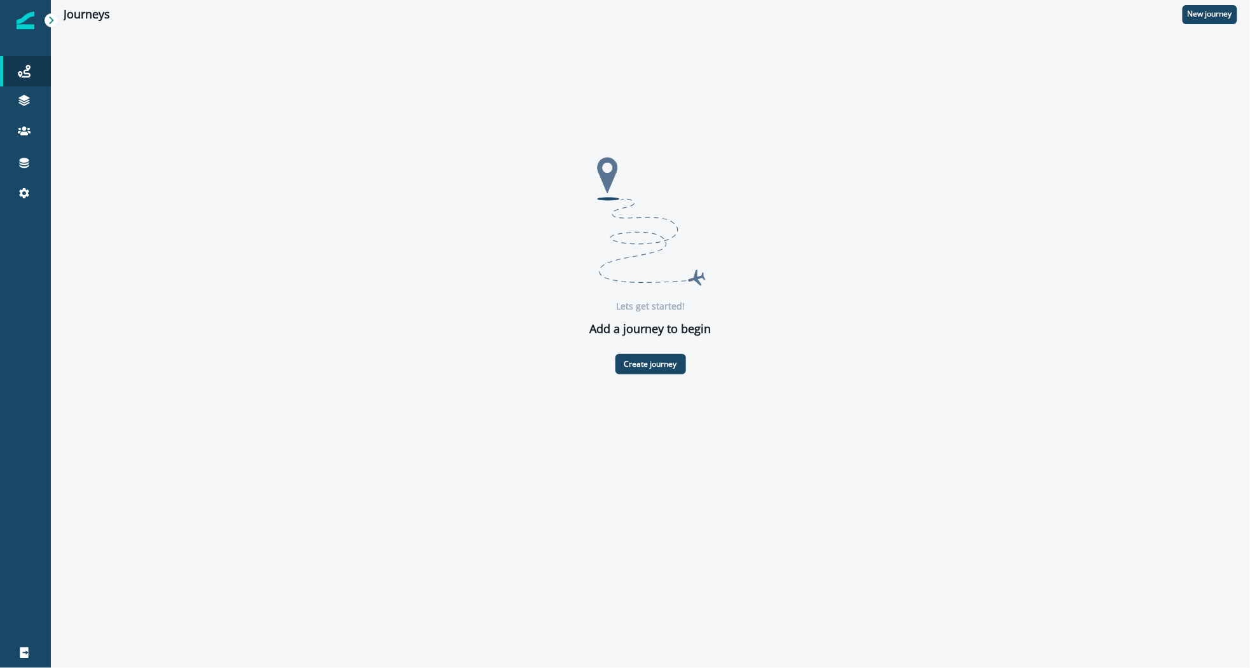
click at [489, 561] on div "Lets get started! Add a journey to begin Create journey" at bounding box center [650, 345] width 1199 height 633
click at [1105, 91] on div "Lets get started! Add a journey to begin Create journey" at bounding box center [651, 263] width 1174 height 468
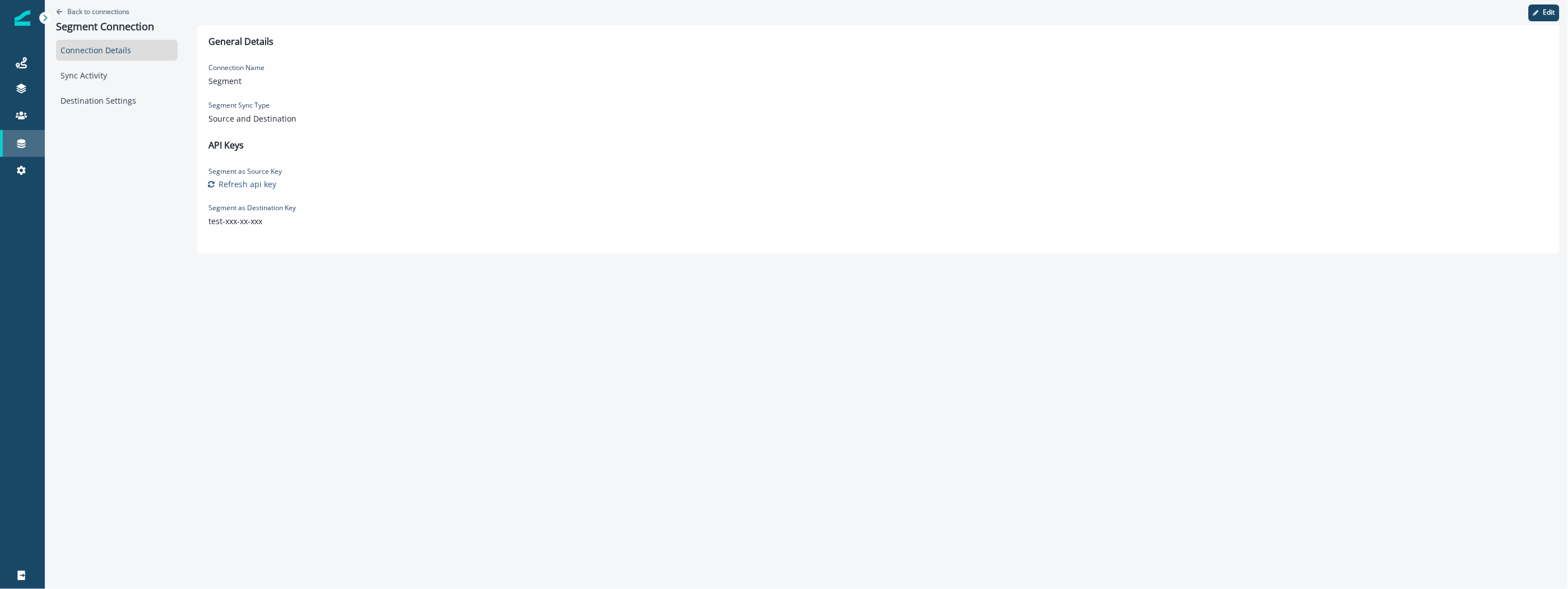
click at [32, 140] on div "Connections" at bounding box center [22, 143] width 36 height 13
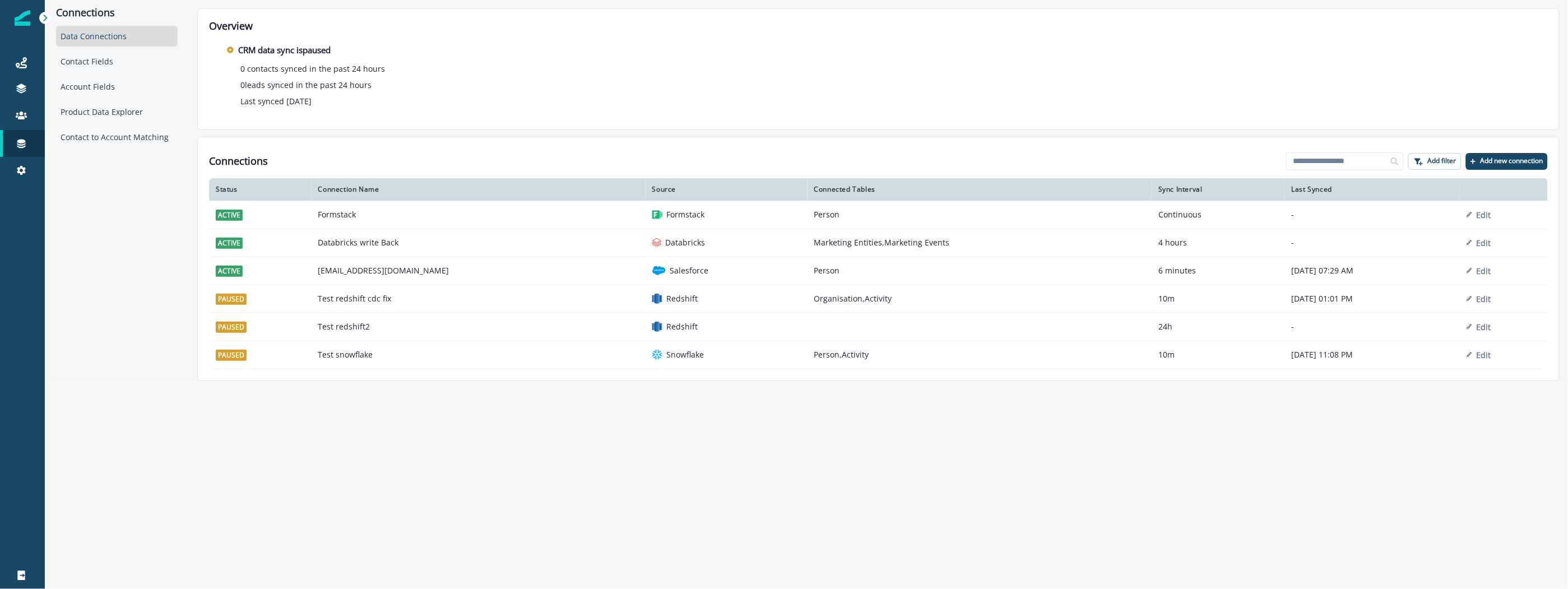
drag, startPoint x: 130, startPoint y: 222, endPoint x: 141, endPoint y: 228, distance: 12.5
click at [130, 222] on div "Connections Data Connections Contact Fields Account Fields Product Data Explore…" at bounding box center [116, 190] width 144 height 381
click at [92, 473] on div "Connections Data Connections Contact Fields Account Fields Product Data Explore…" at bounding box center [806, 294] width 1523 height 589
click at [23, 581] on div "Logout" at bounding box center [22, 575] width 36 height 13
